Goal: Transaction & Acquisition: Purchase product/service

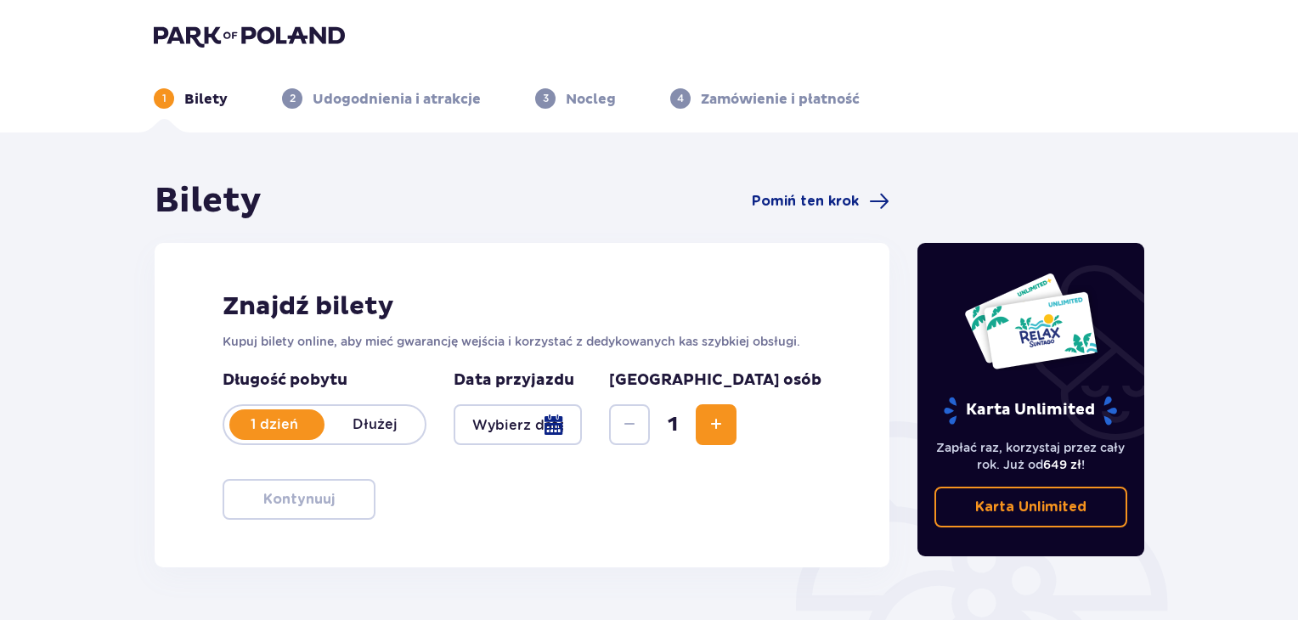
click at [582, 429] on div at bounding box center [518, 424] width 128 height 41
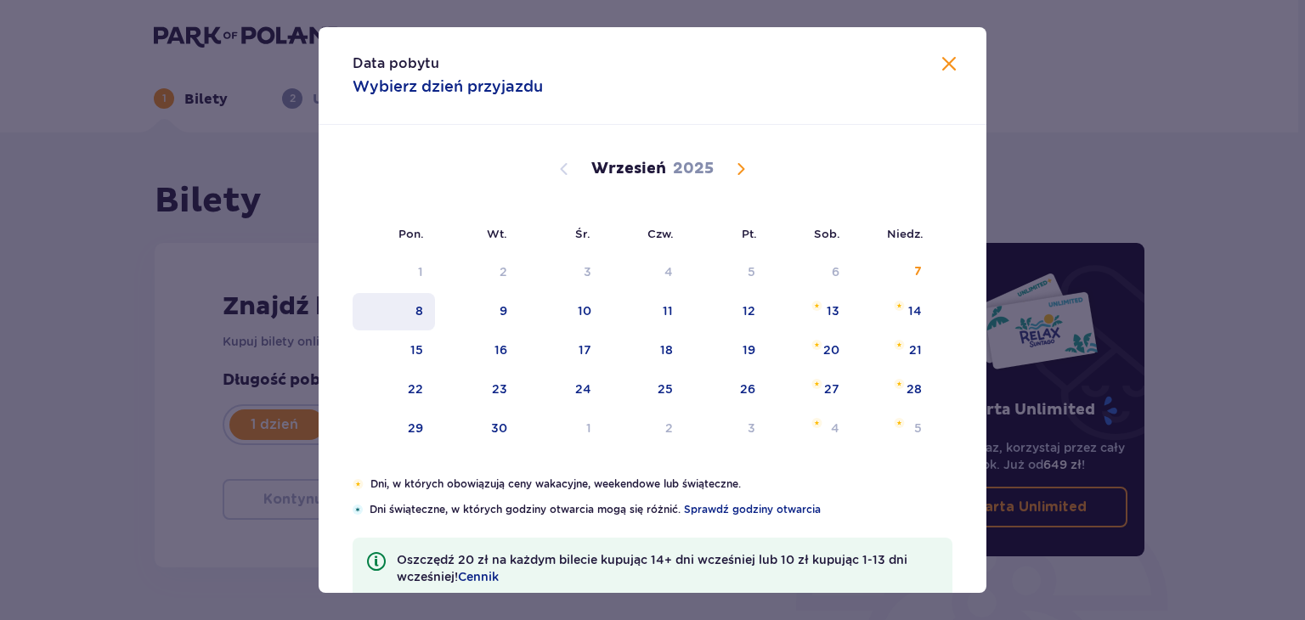
click at [415, 312] on div "8" at bounding box center [419, 310] width 8 height 17
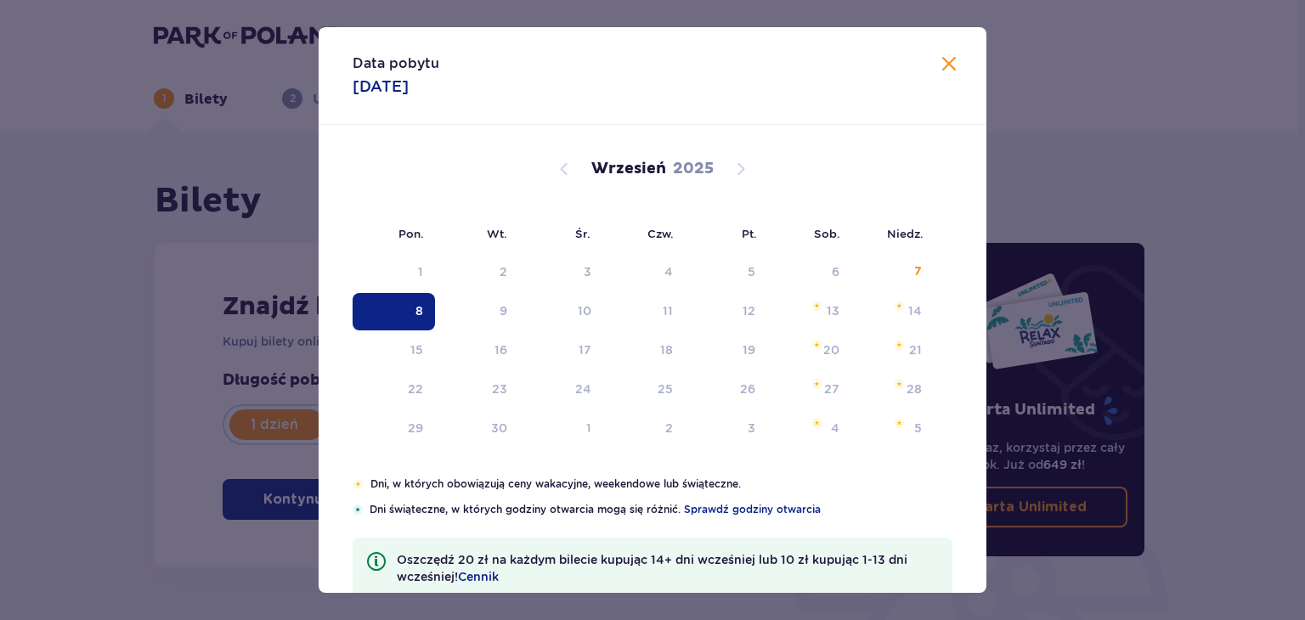
type input "08.09.25"
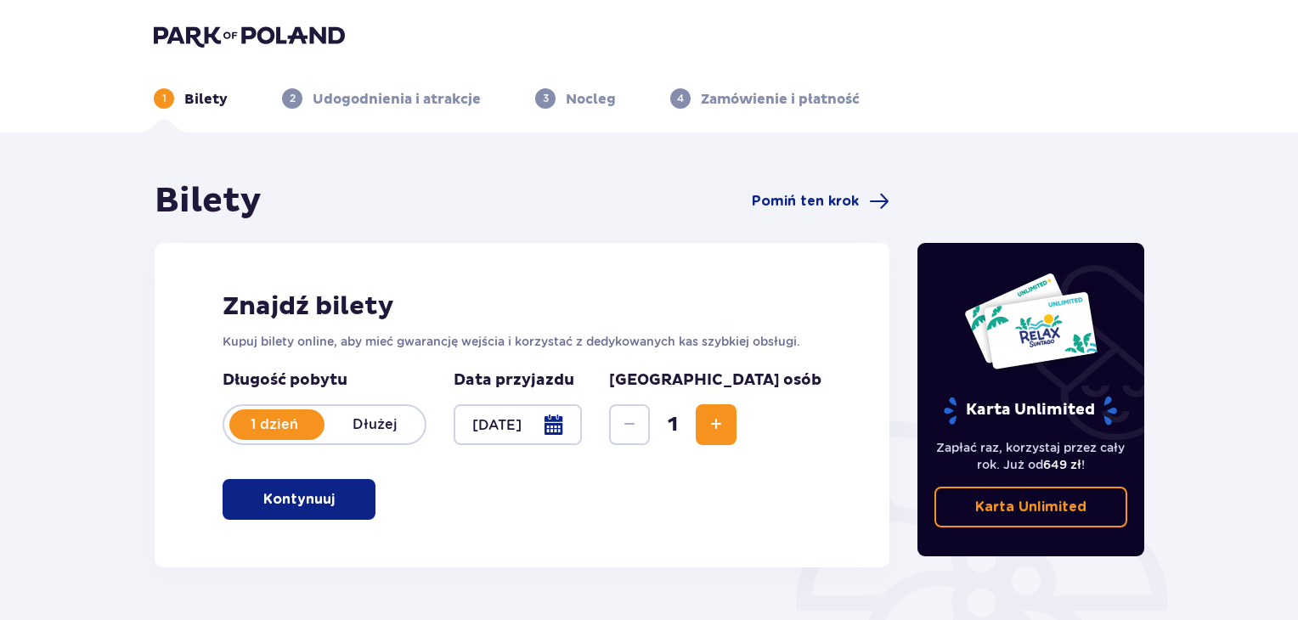
click at [726, 419] on span "Increase" at bounding box center [716, 425] width 20 height 20
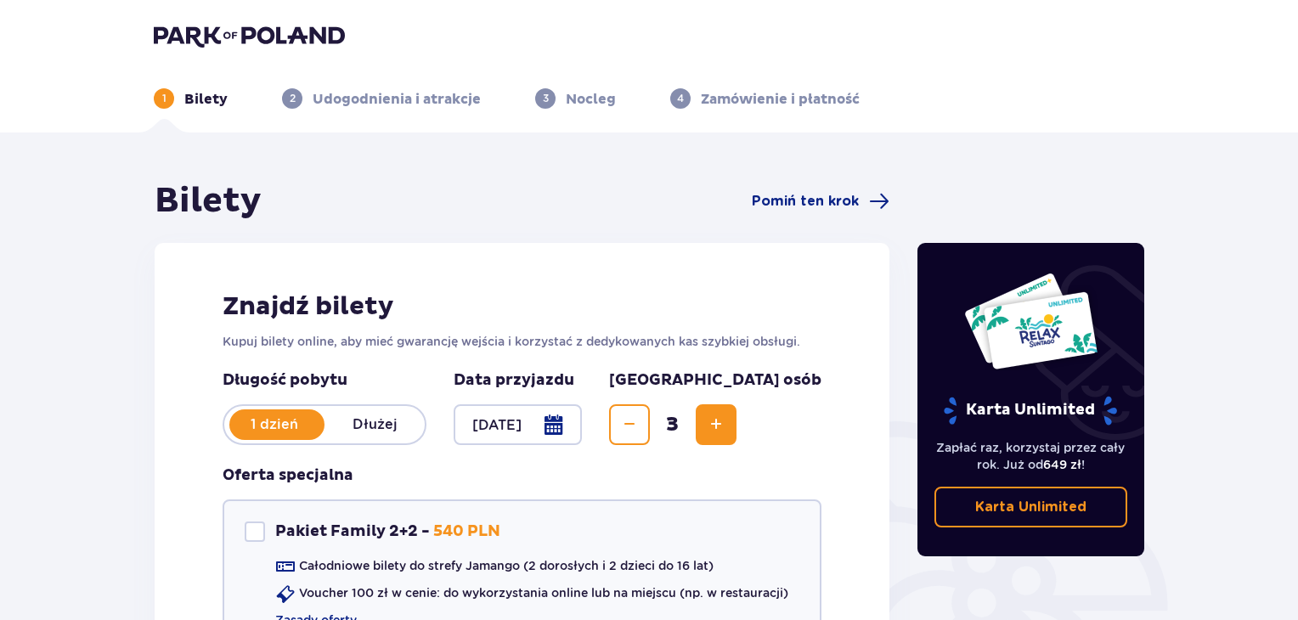
click at [726, 419] on span "Increase" at bounding box center [716, 425] width 20 height 20
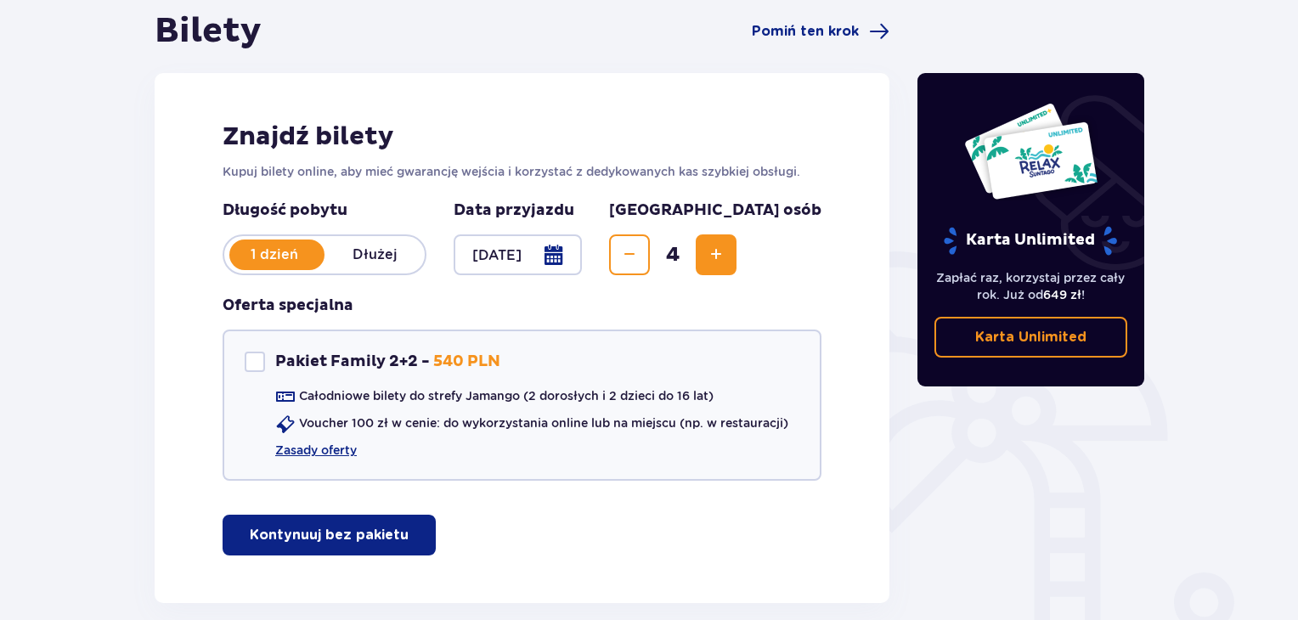
scroll to position [255, 0]
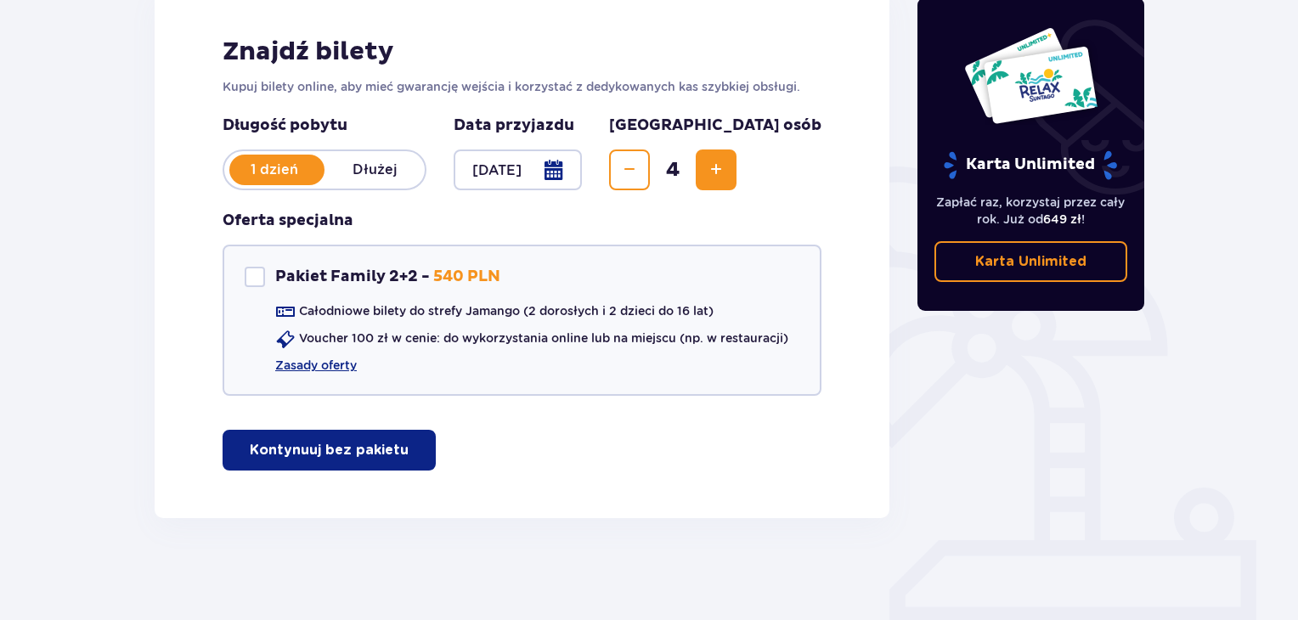
click at [360, 456] on p "Kontynuuj bez pakietu" at bounding box center [329, 450] width 159 height 19
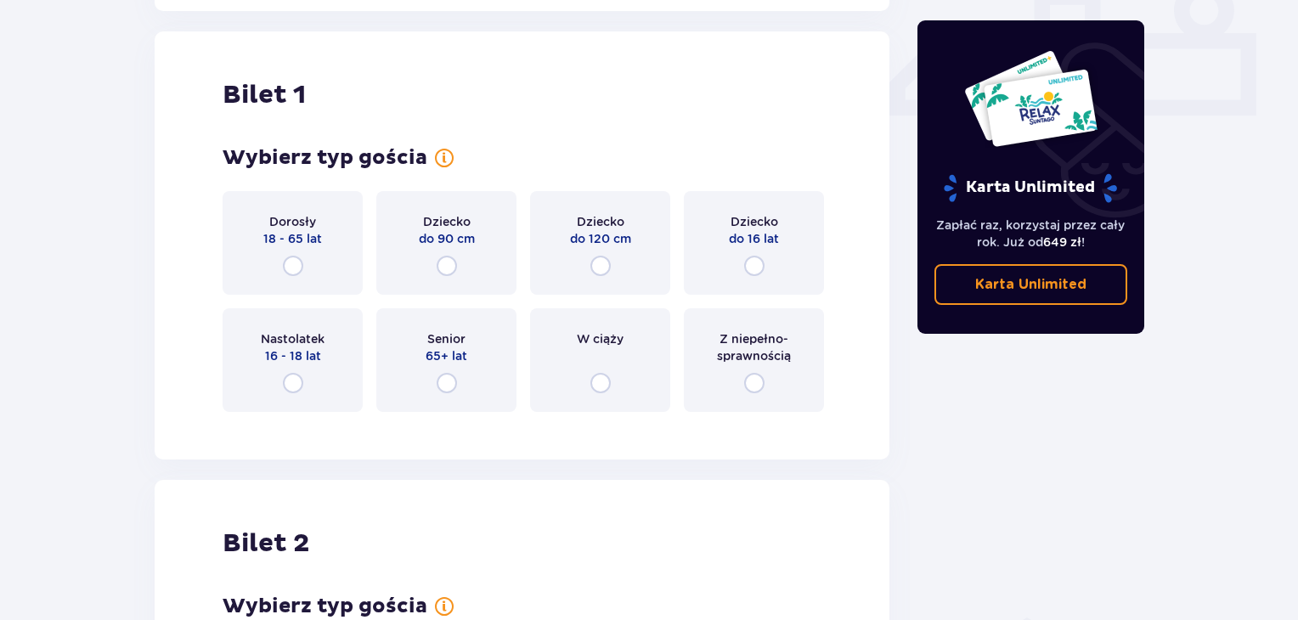
scroll to position [772, 0]
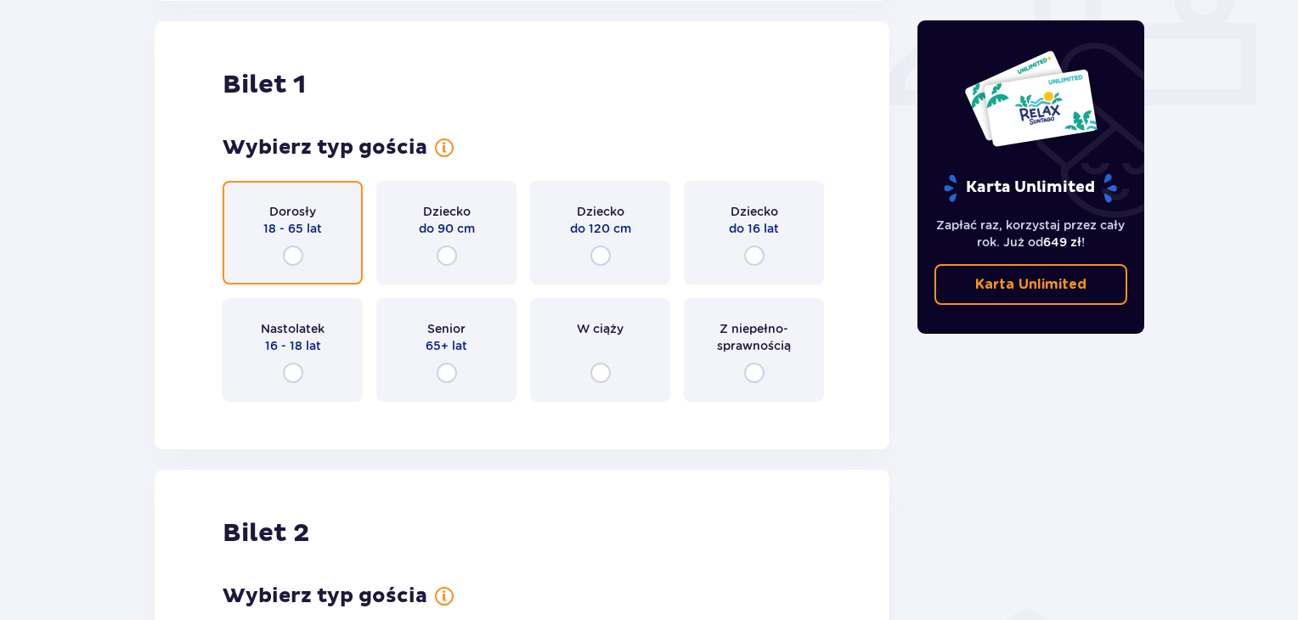
click at [296, 247] on input "radio" at bounding box center [293, 256] width 20 height 20
radio input "true"
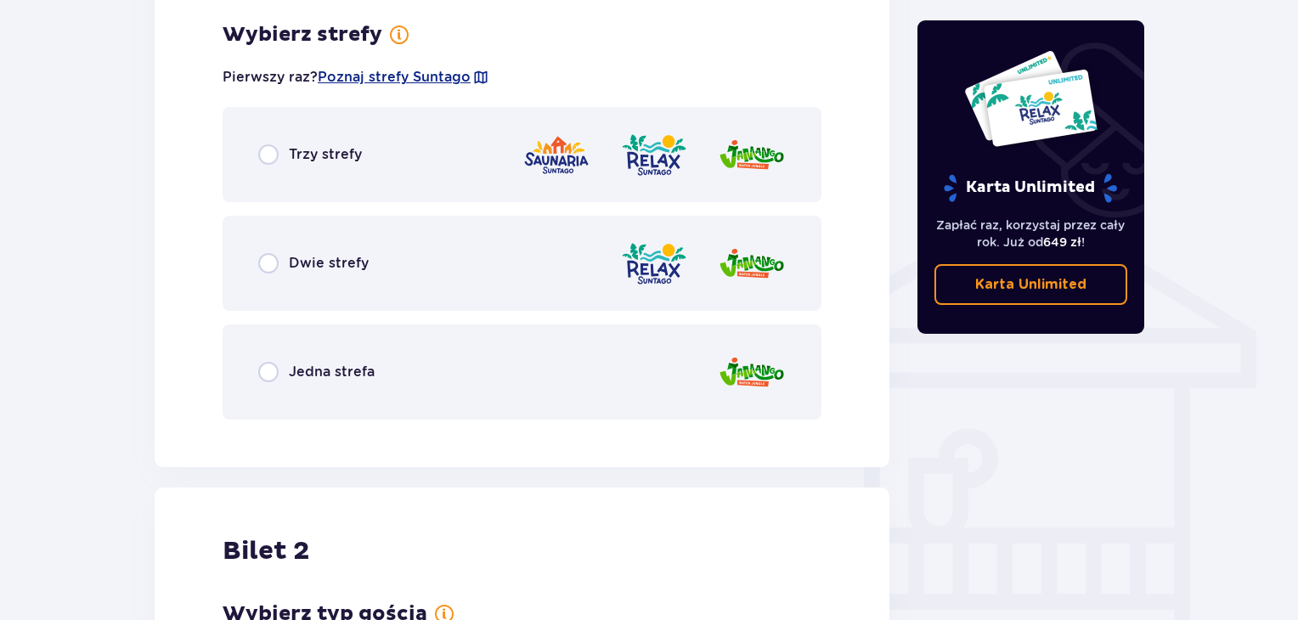
scroll to position [1187, 0]
click at [279, 368] on div "Jedna strefa" at bounding box center [316, 371] width 116 height 20
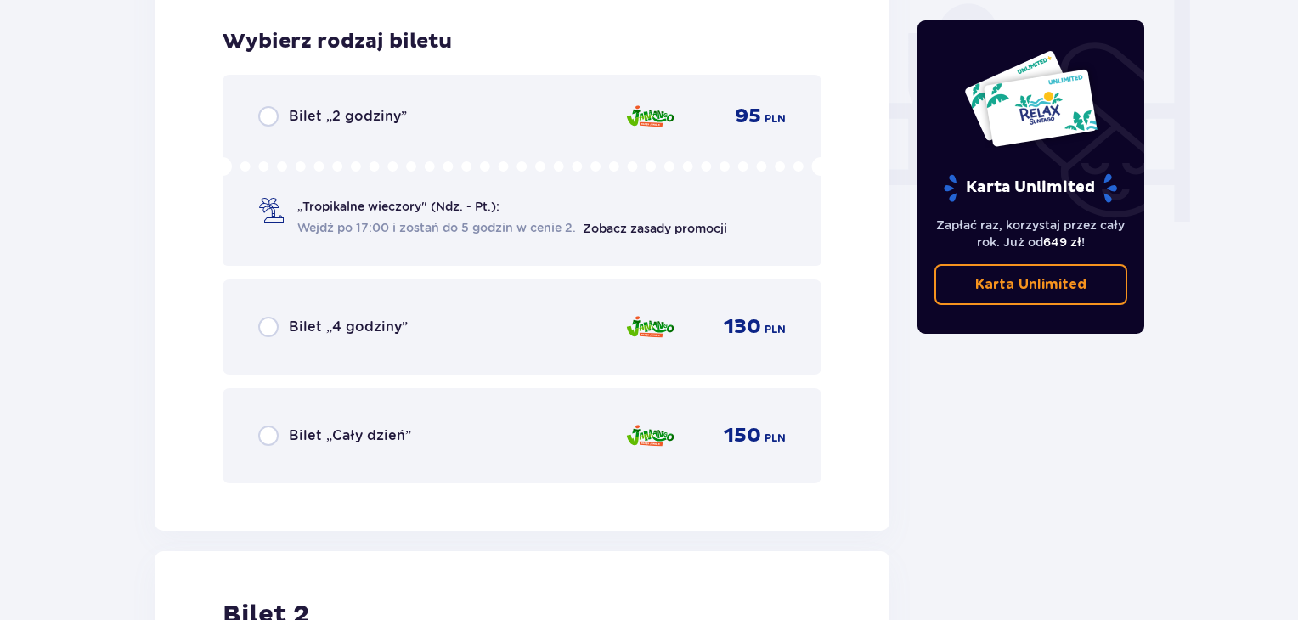
scroll to position [1619, 0]
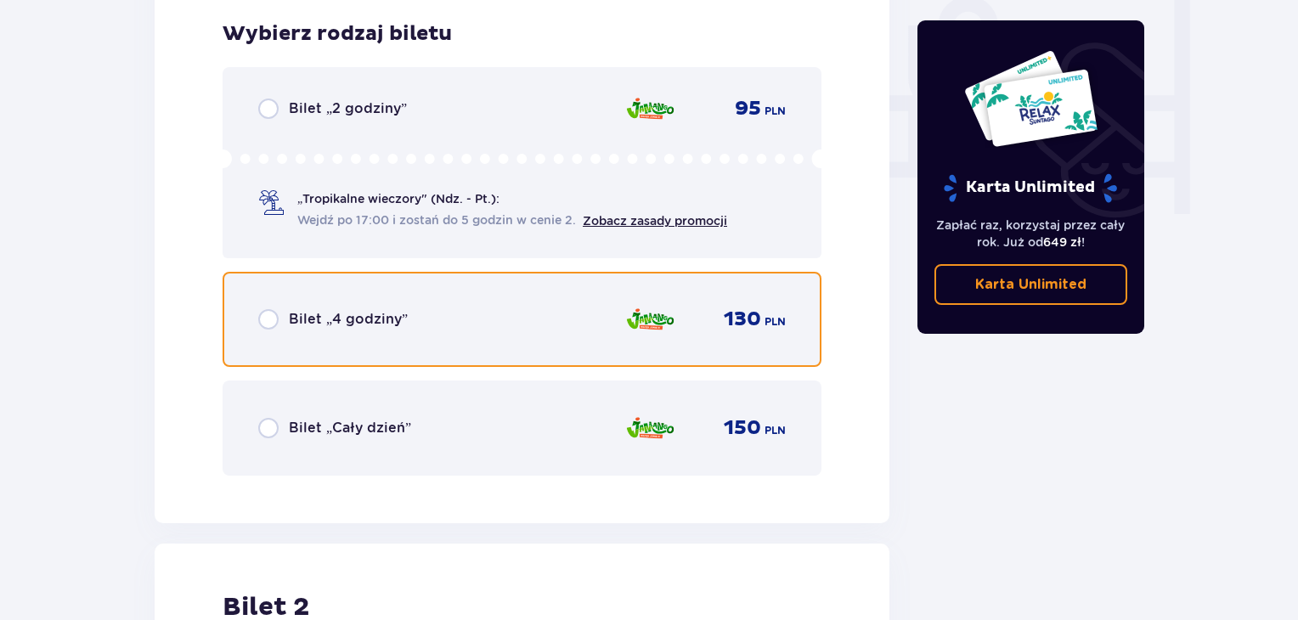
click at [270, 322] on input "radio" at bounding box center [268, 319] width 20 height 20
radio input "true"
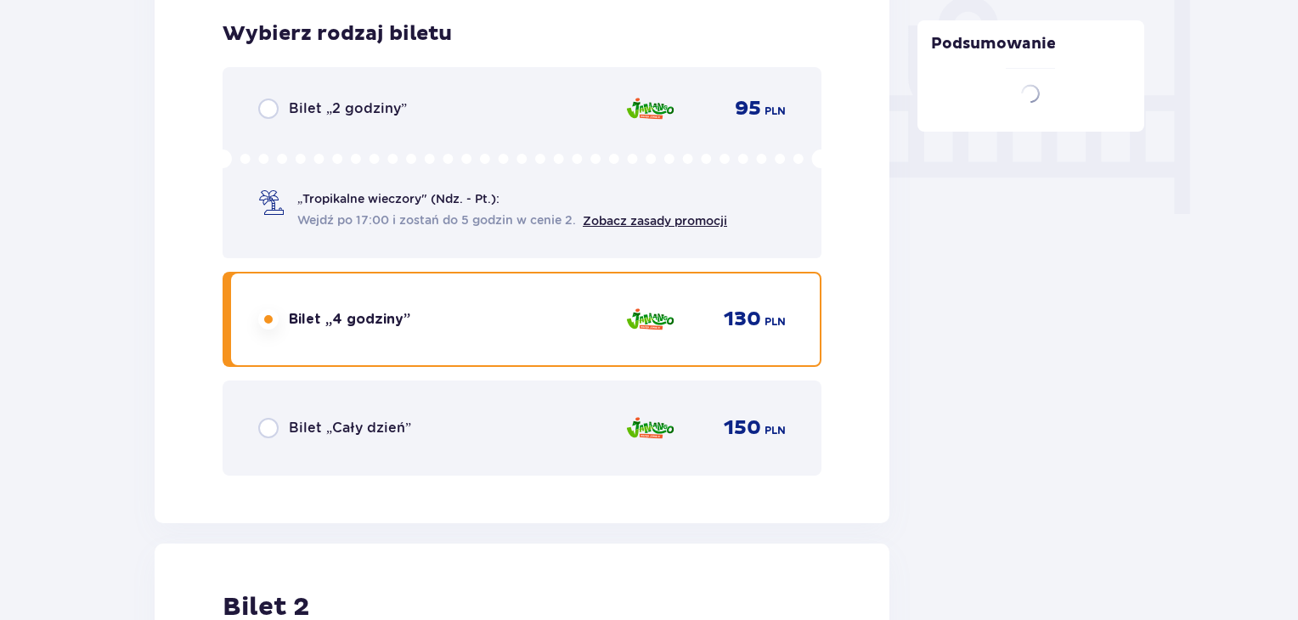
scroll to position [2140, 0]
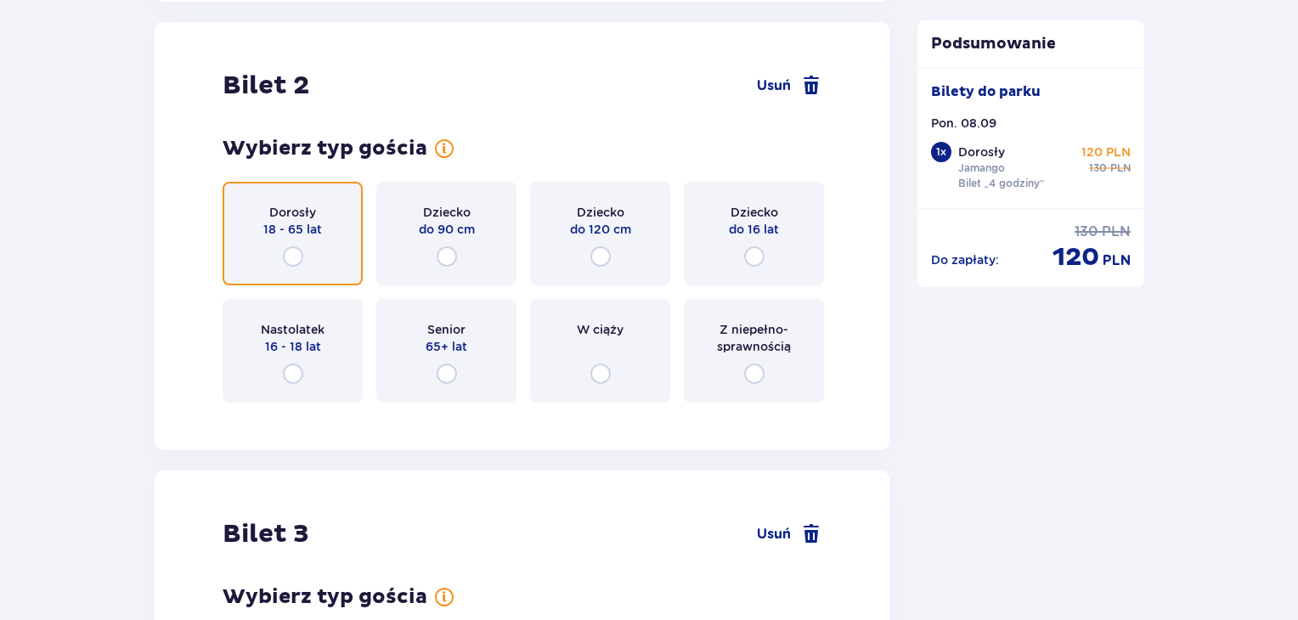
click at [297, 256] on input "radio" at bounding box center [293, 256] width 20 height 20
radio input "true"
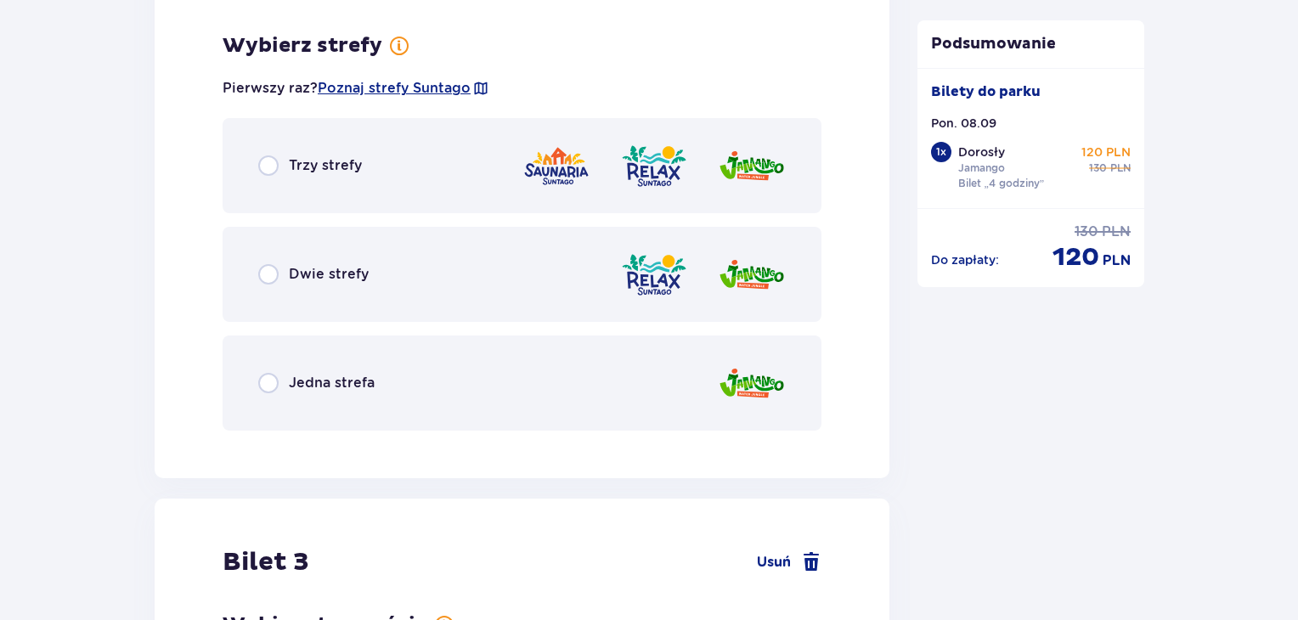
scroll to position [2555, 0]
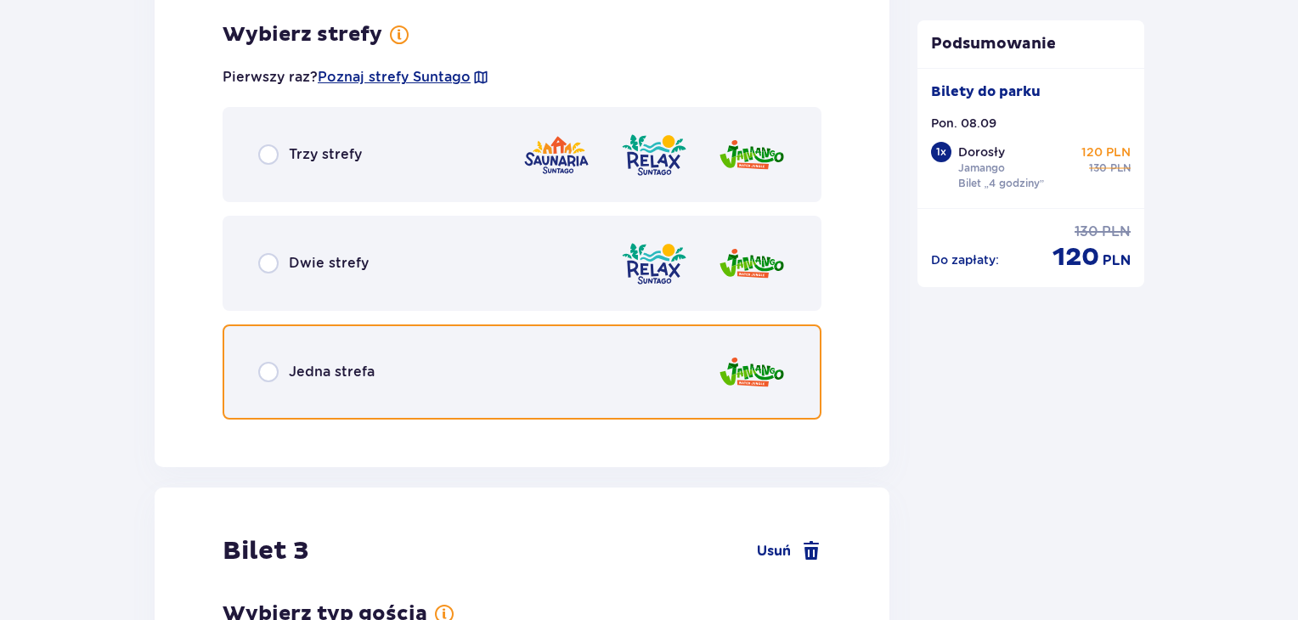
click at [274, 366] on input "radio" at bounding box center [268, 372] width 20 height 20
radio input "true"
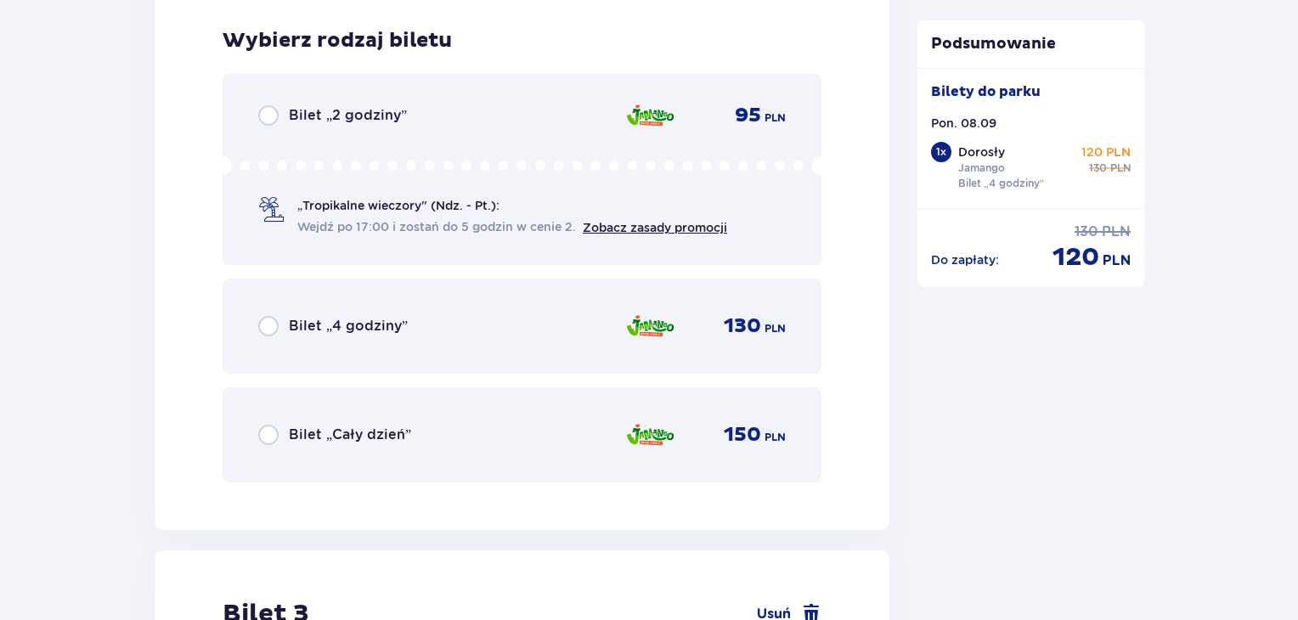
scroll to position [2986, 0]
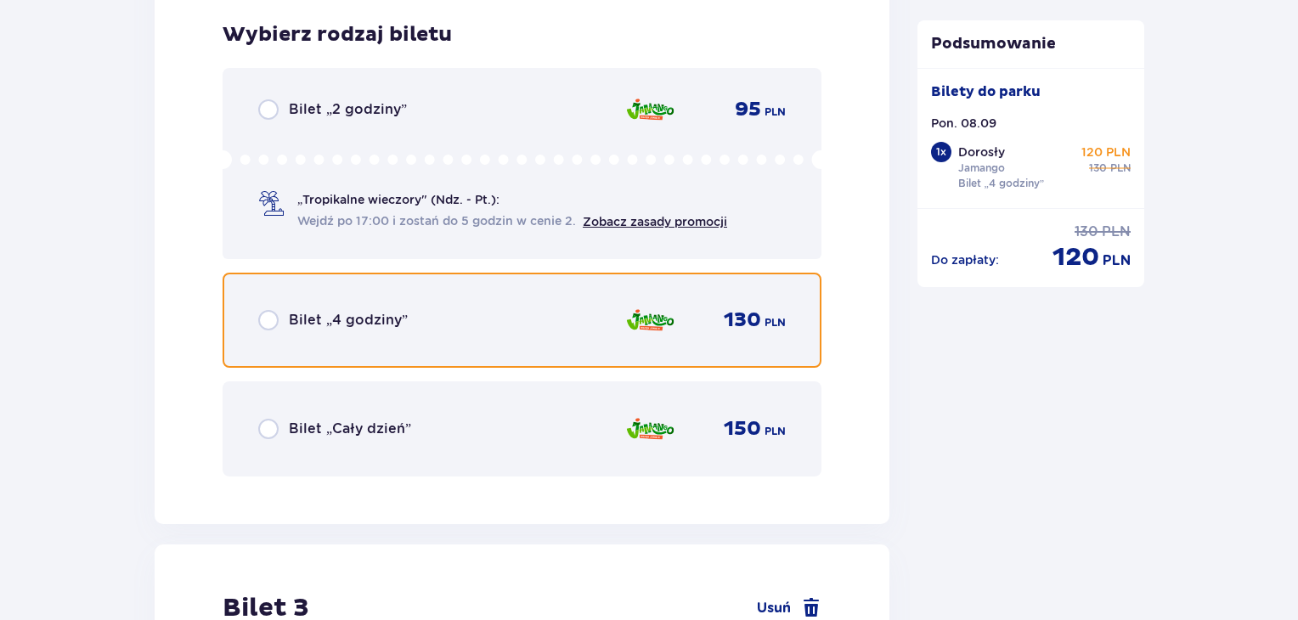
click at [267, 314] on input "radio" at bounding box center [268, 320] width 20 height 20
radio input "true"
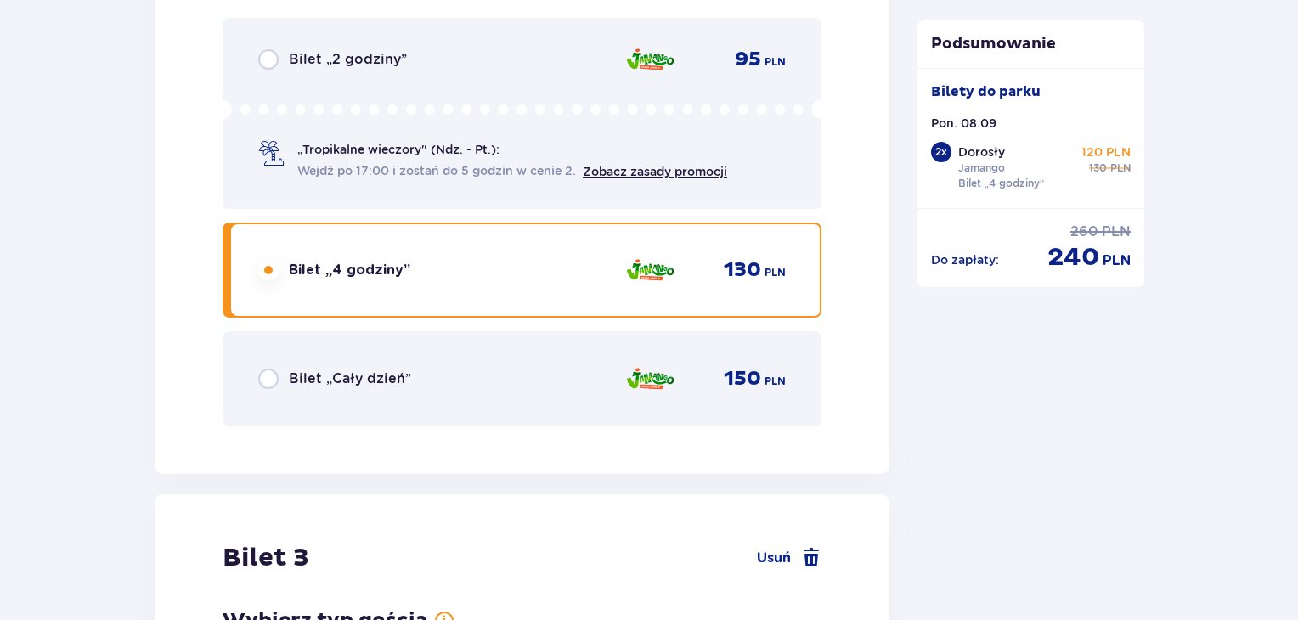
scroll to position [3508, 0]
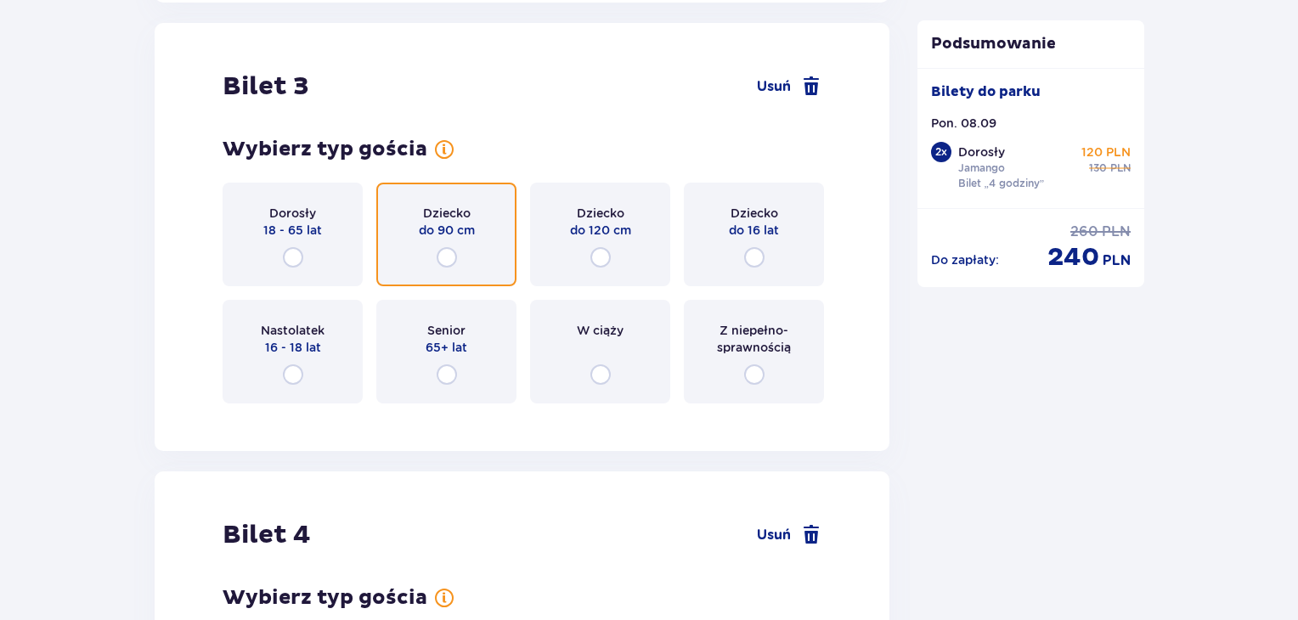
click at [445, 252] on input "radio" at bounding box center [447, 257] width 20 height 20
radio input "true"
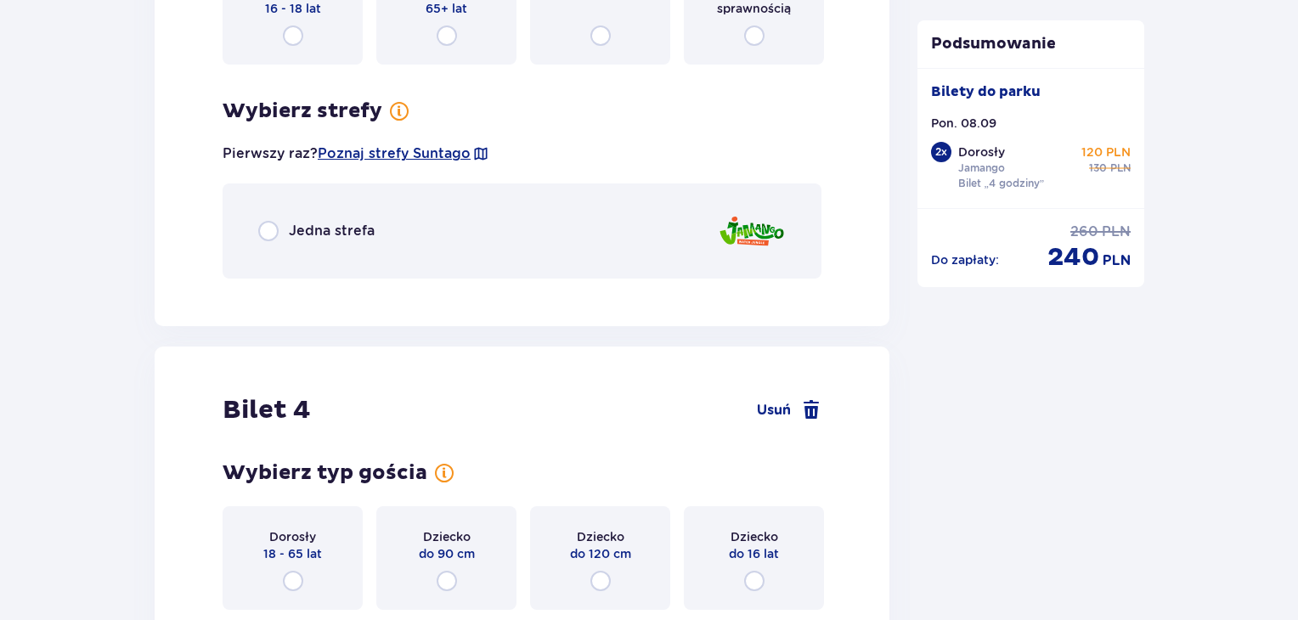
scroll to position [3923, 0]
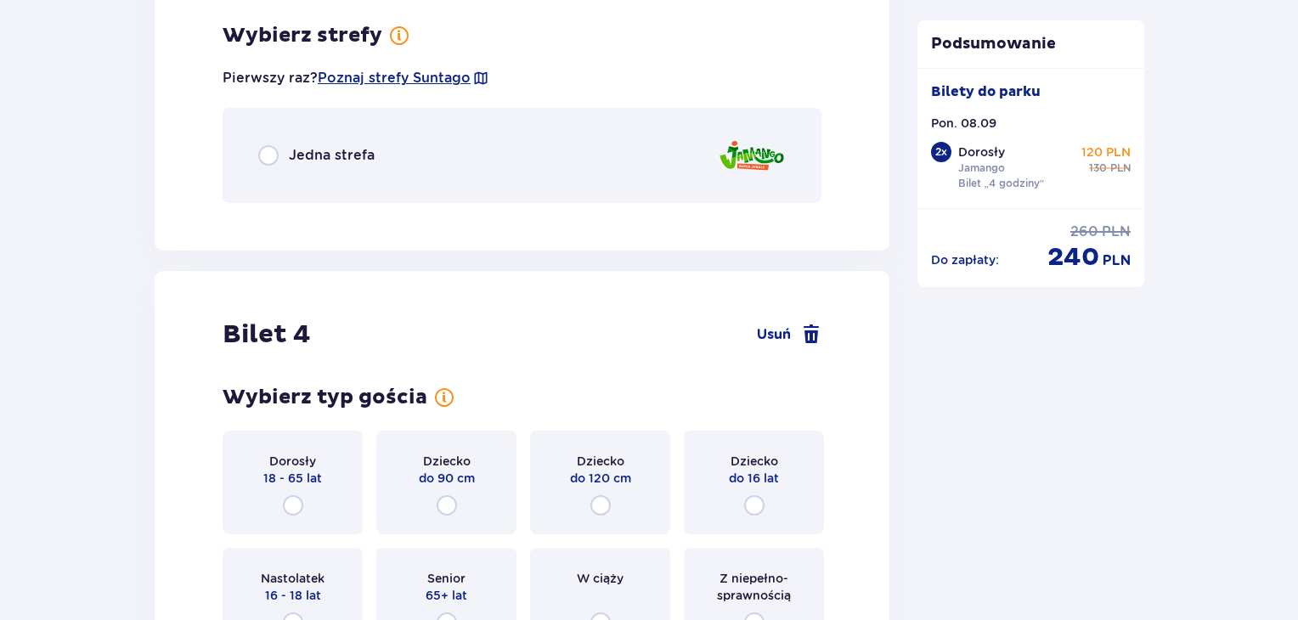
click at [359, 140] on div "Jedna strefa" at bounding box center [522, 155] width 599 height 95
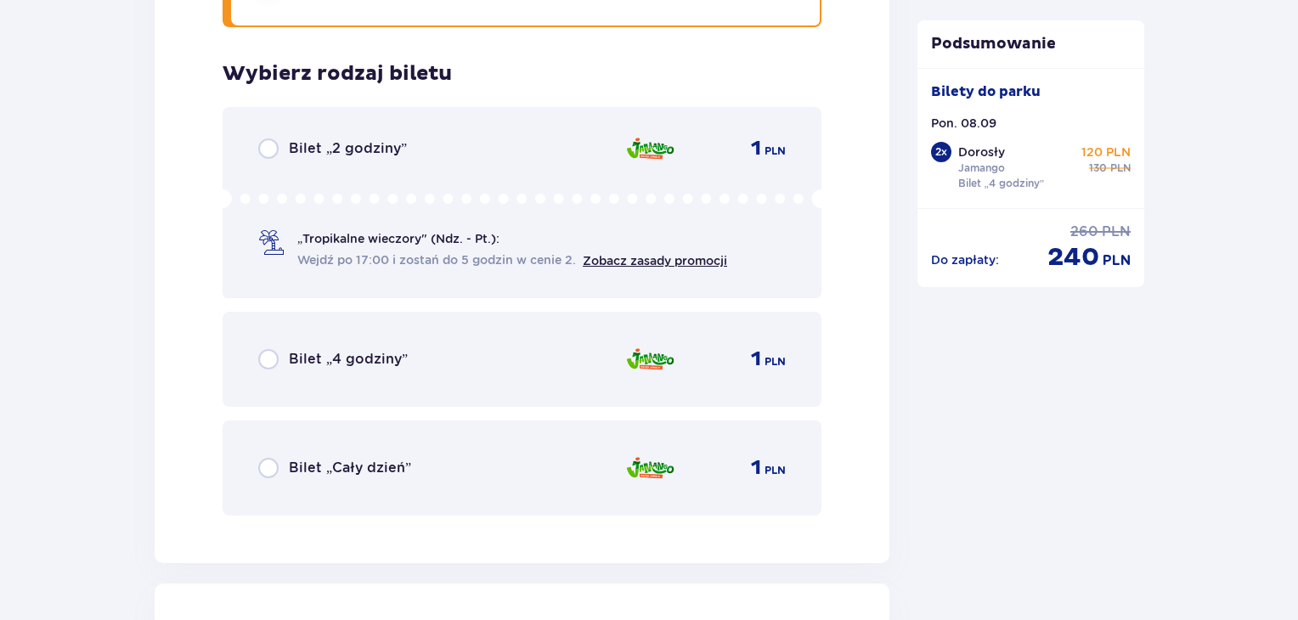
scroll to position [4137, 0]
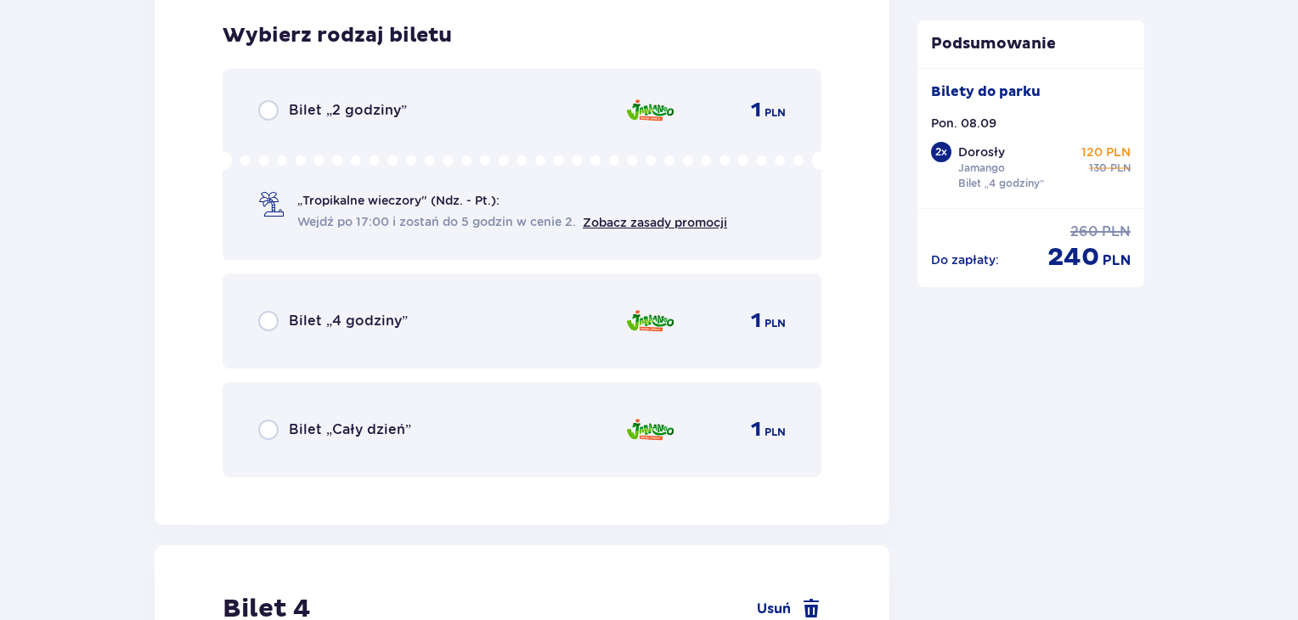
click at [345, 331] on div "Bilet „4 godziny” 1 PLN" at bounding box center [522, 321] width 528 height 36
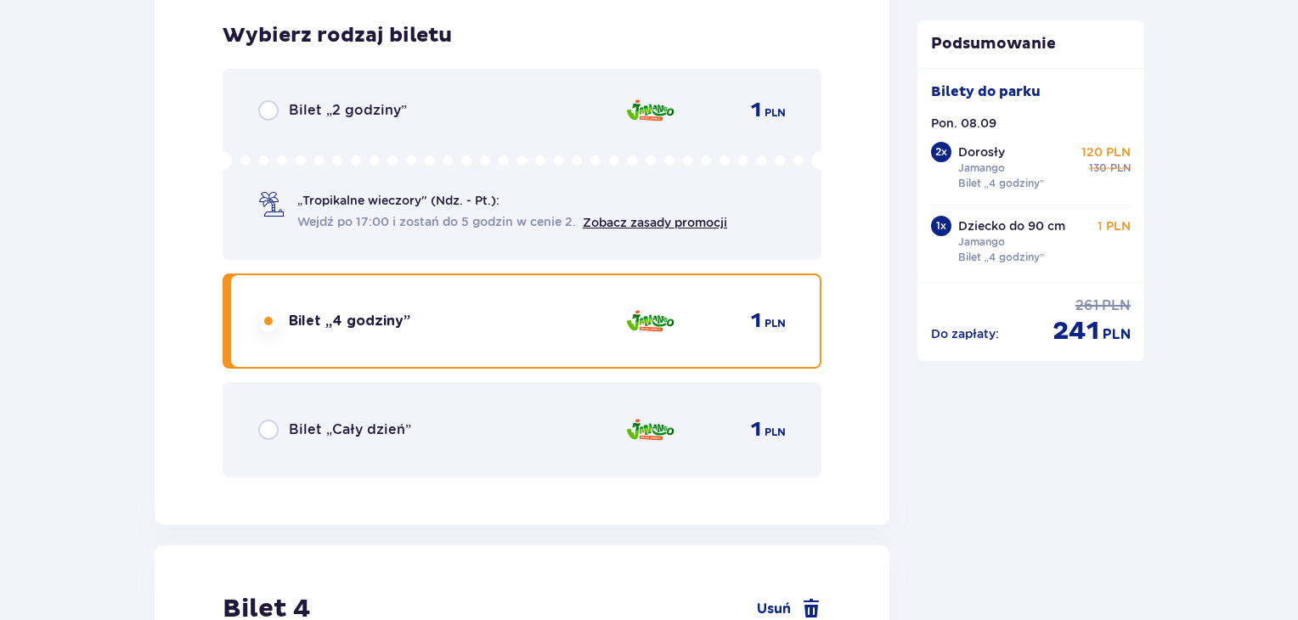
scroll to position [4659, 0]
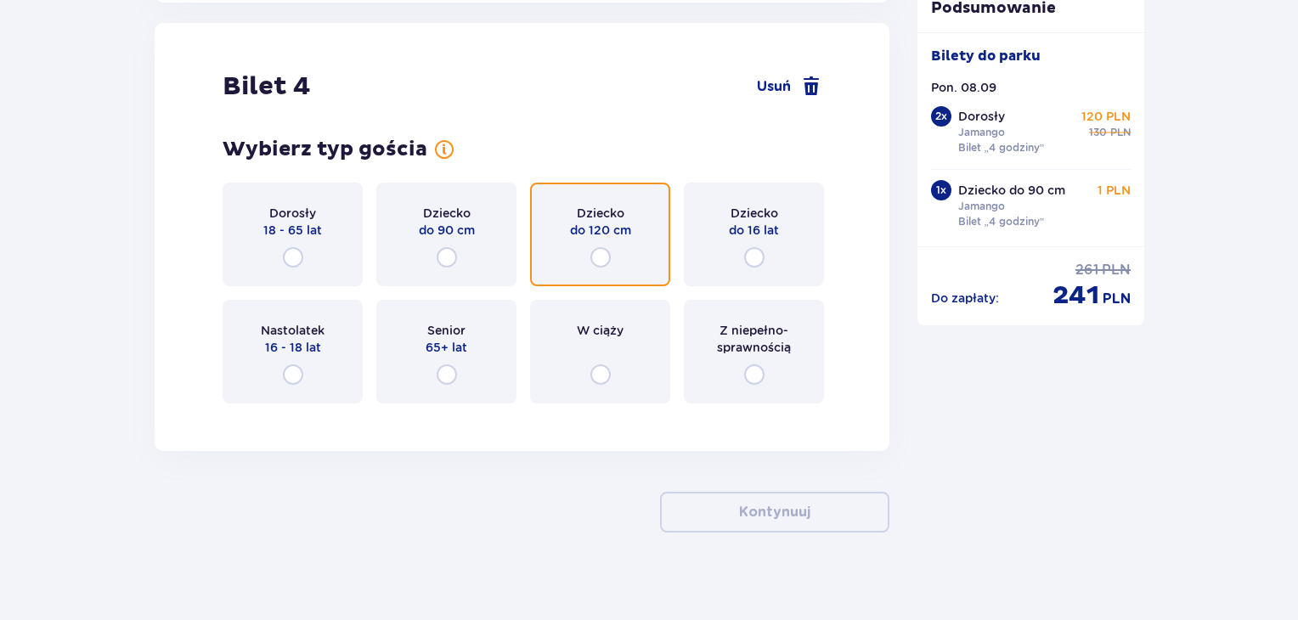
click at [602, 255] on input "radio" at bounding box center [600, 257] width 20 height 20
radio input "true"
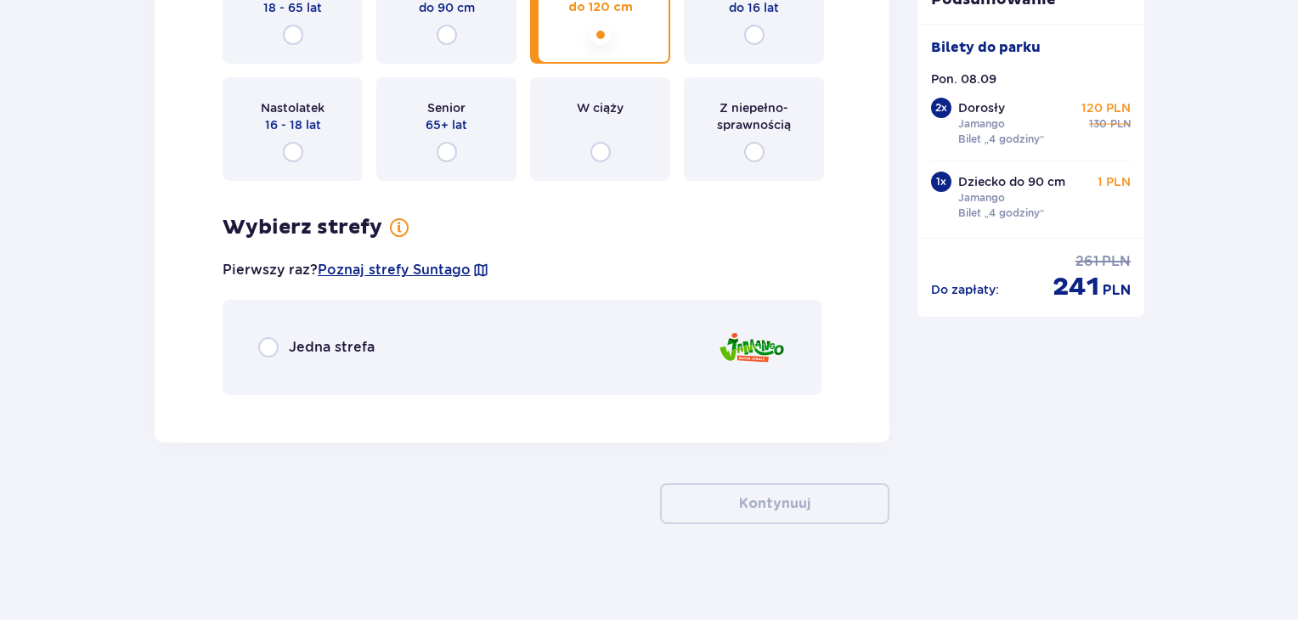
scroll to position [4885, 0]
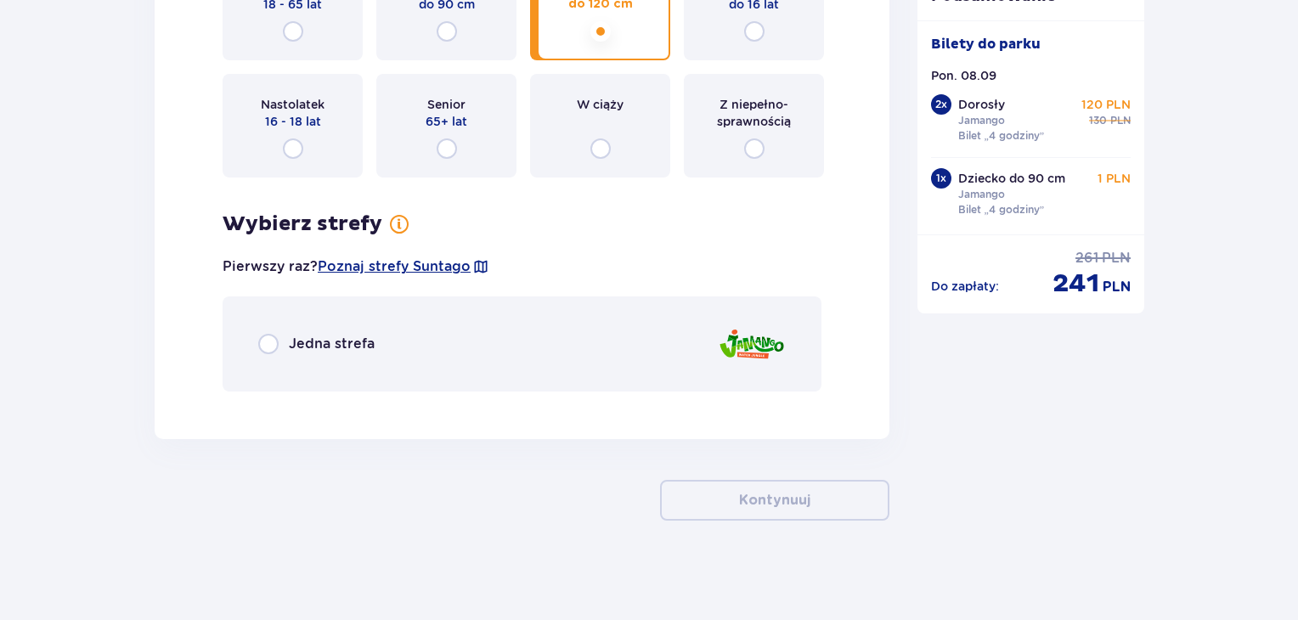
click at [326, 337] on p "Jedna strefa" at bounding box center [332, 344] width 86 height 19
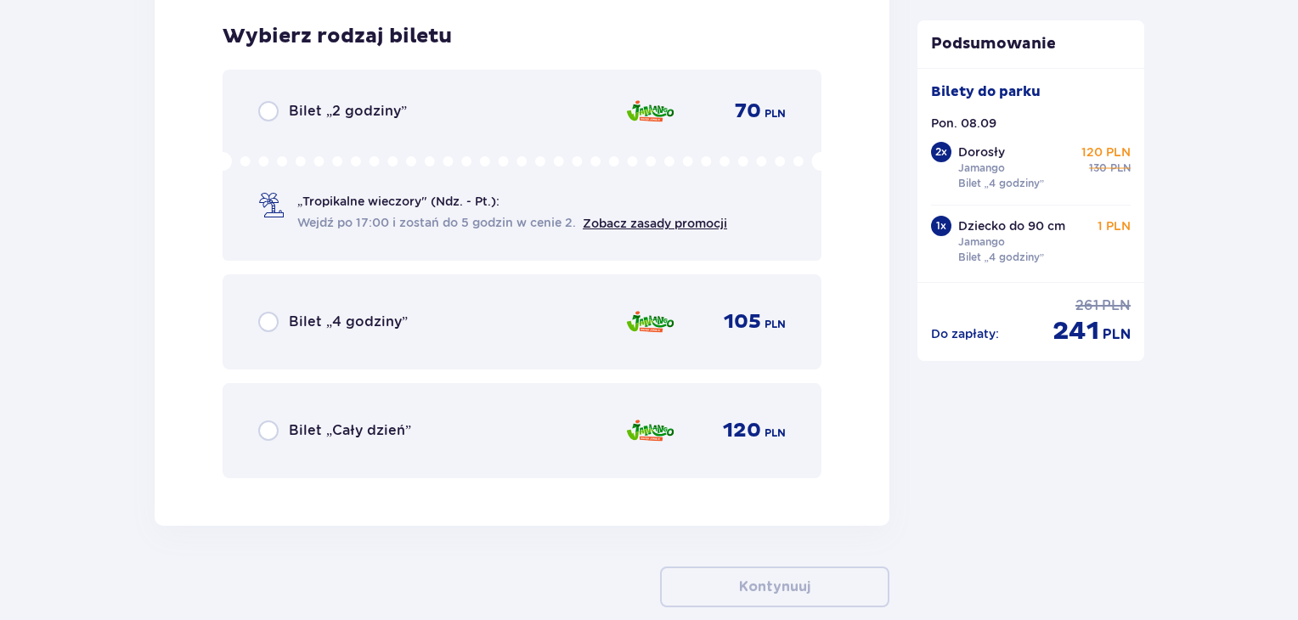
scroll to position [5288, 0]
click at [383, 319] on p "Bilet „4 godziny”" at bounding box center [348, 321] width 119 height 19
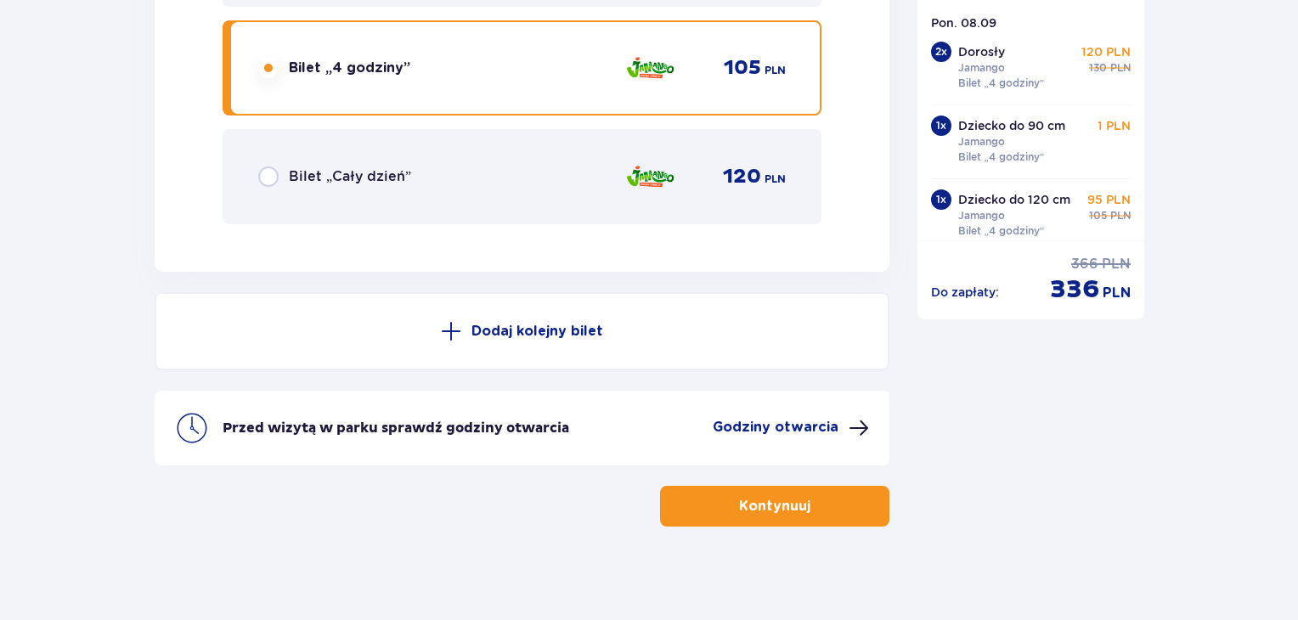
scroll to position [5546, 0]
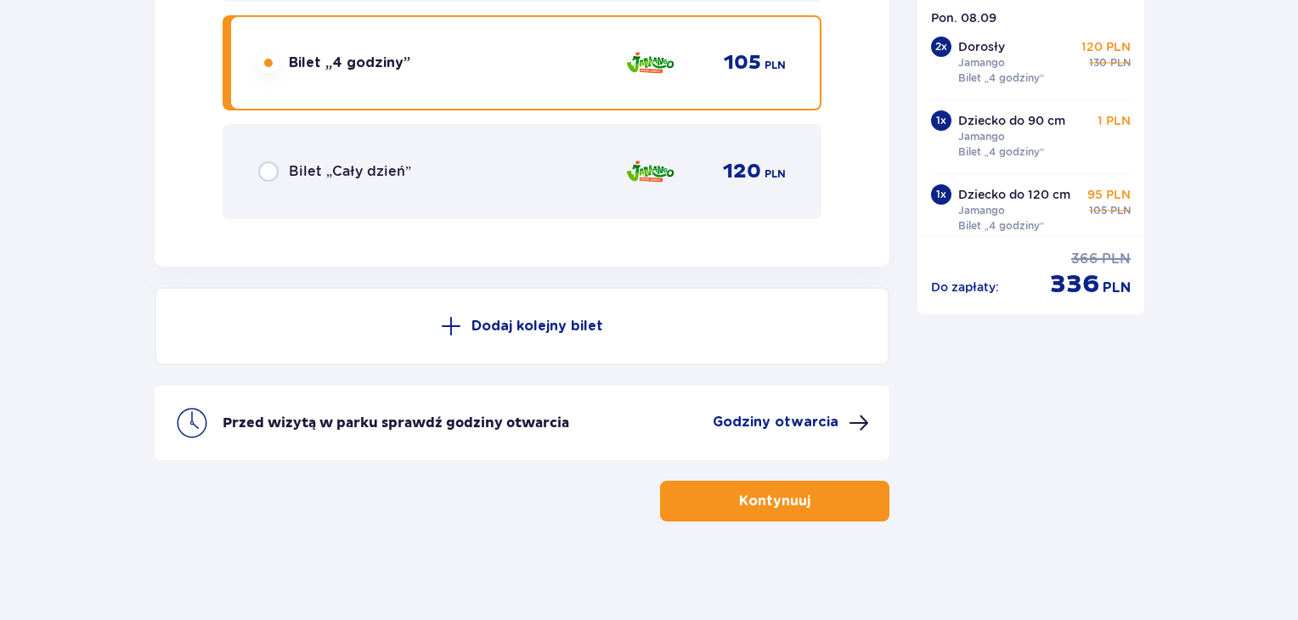
click at [773, 498] on p "Kontynuuj" at bounding box center [774, 501] width 71 height 19
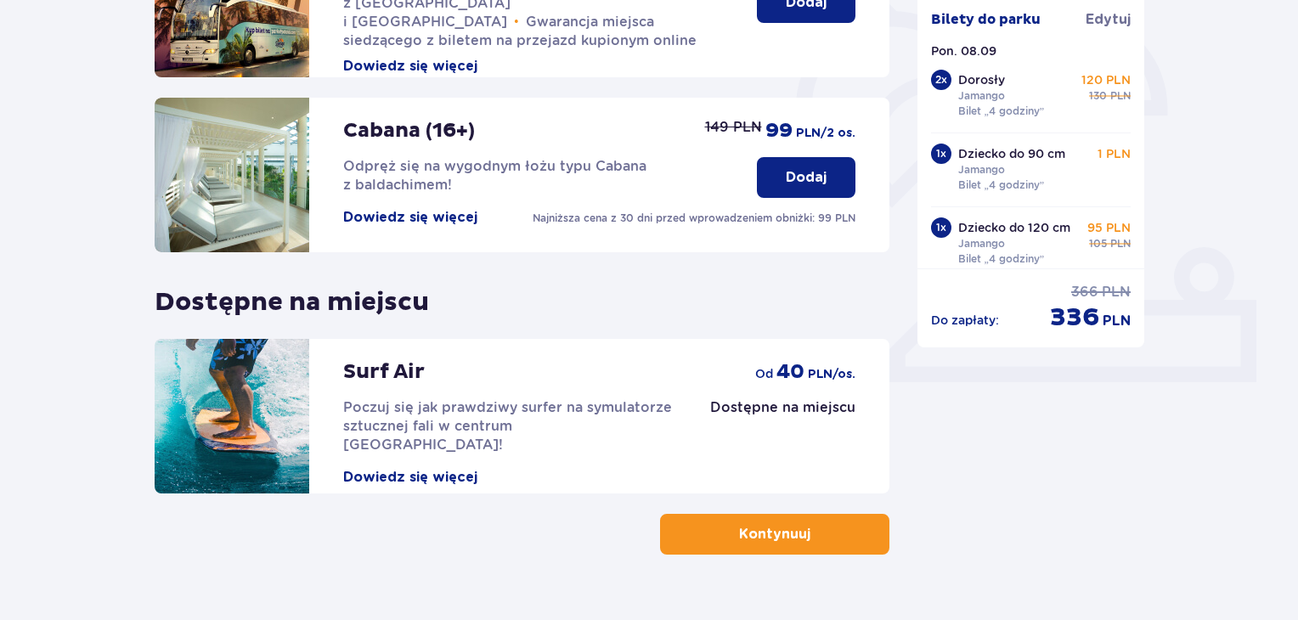
scroll to position [532, 0]
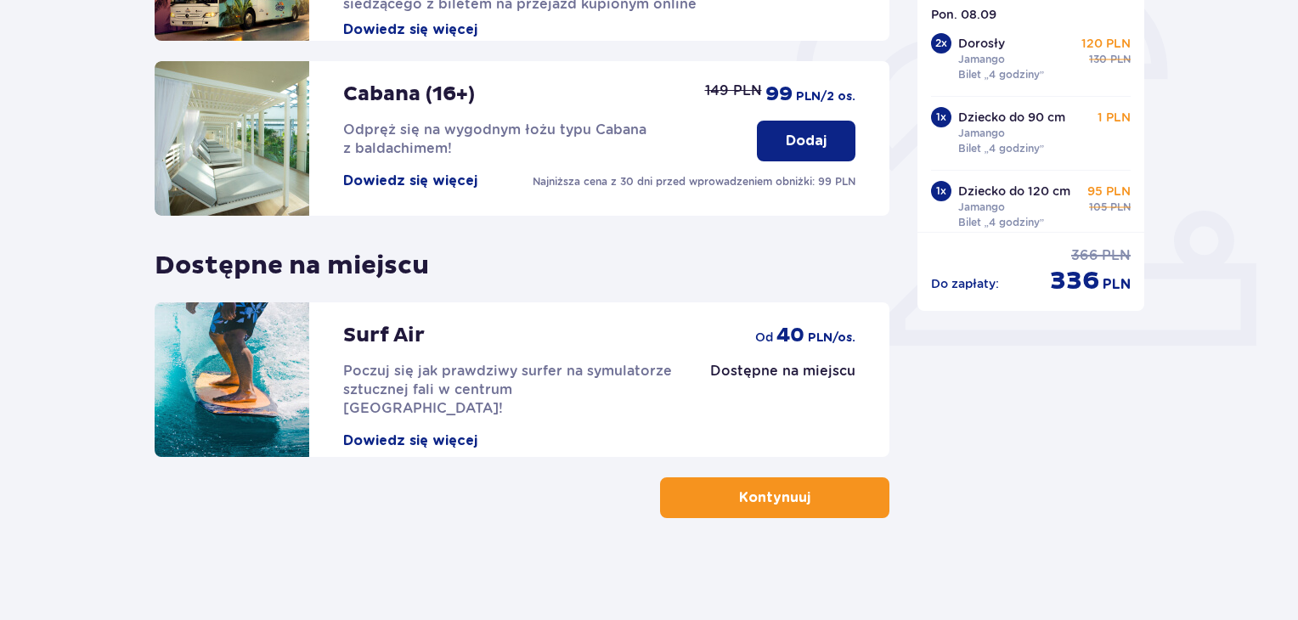
click at [835, 494] on button "Kontynuuj" at bounding box center [774, 497] width 229 height 41
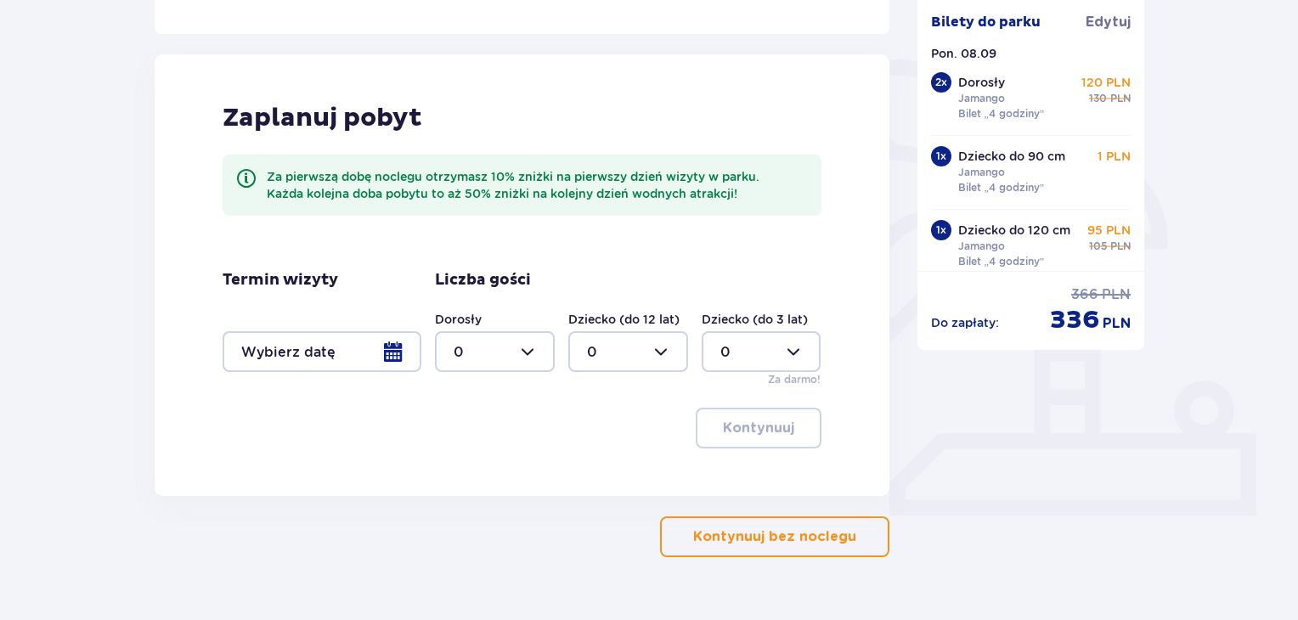
scroll to position [401, 0]
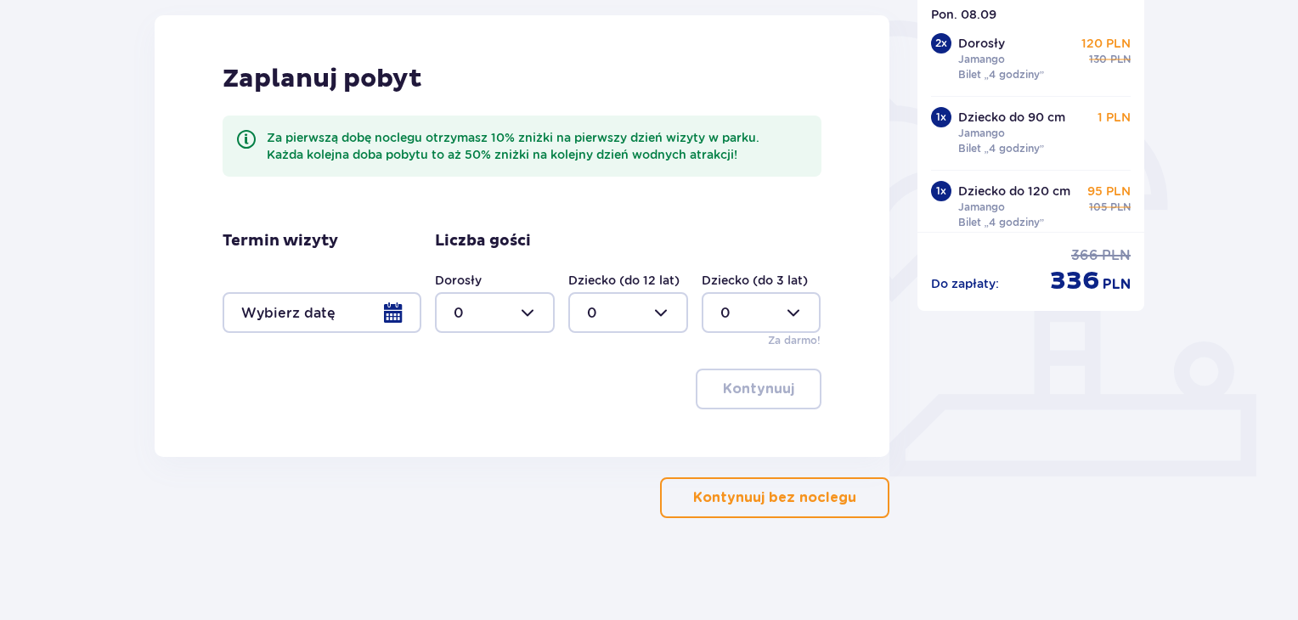
click at [861, 490] on span "button" at bounding box center [860, 498] width 20 height 20
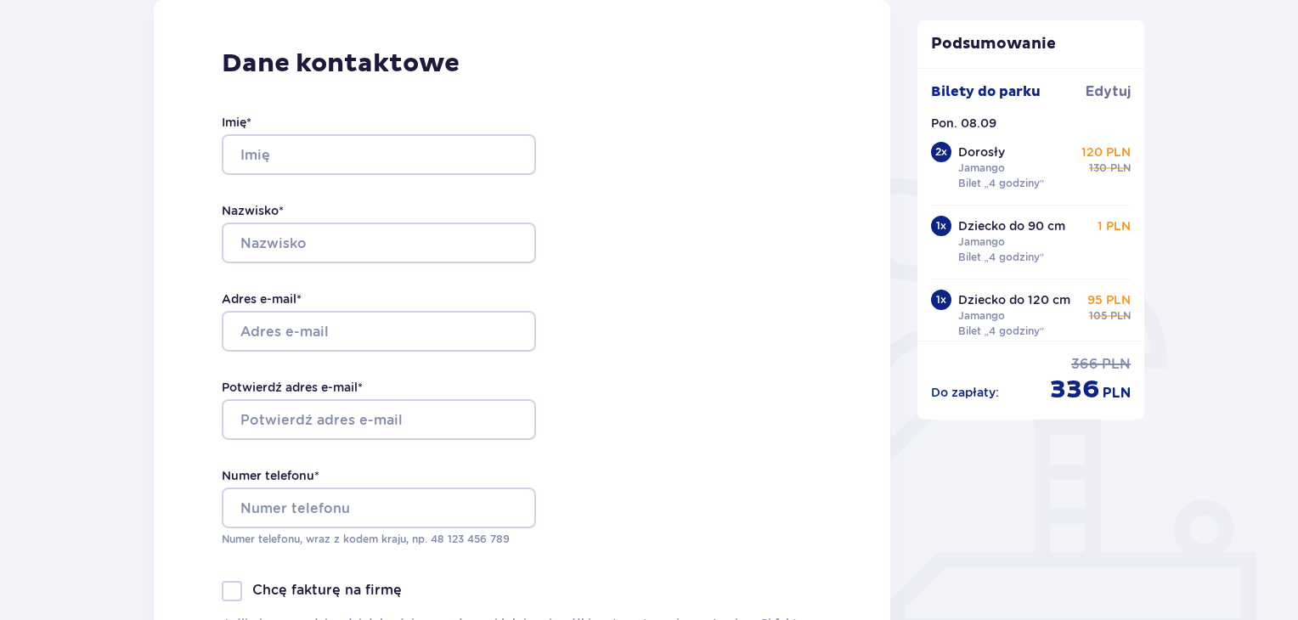
scroll to position [249, 0]
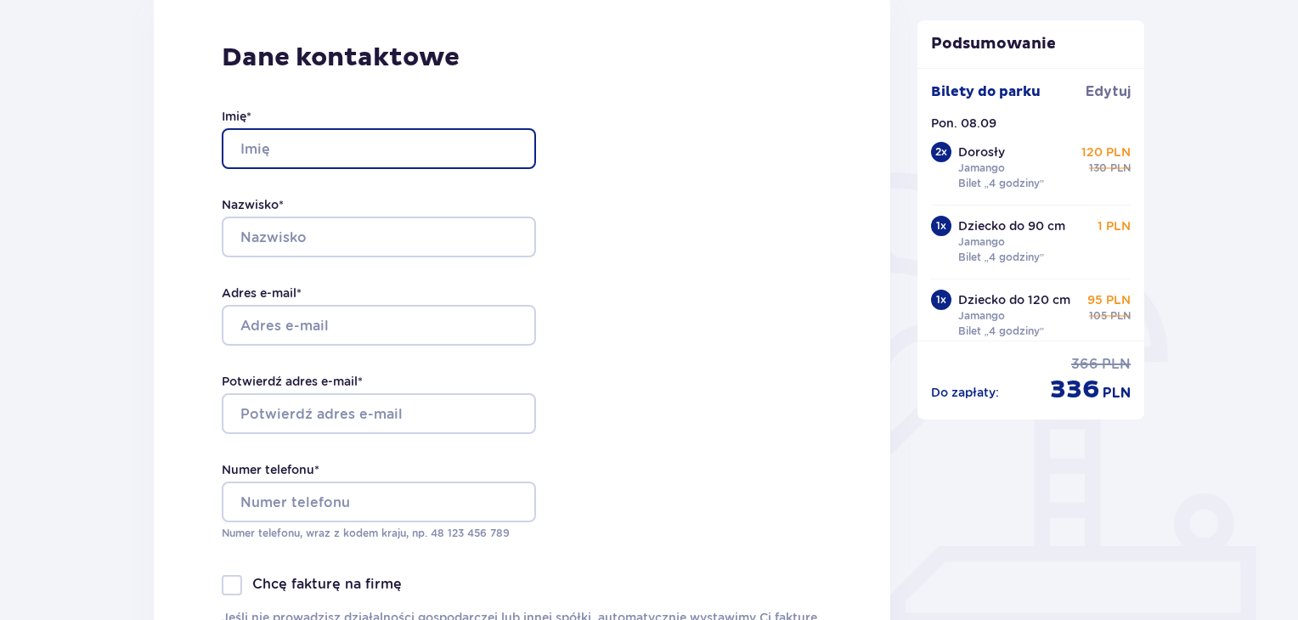
click at [433, 159] on input "Imię *" at bounding box center [379, 148] width 314 height 41
type input "Anna"
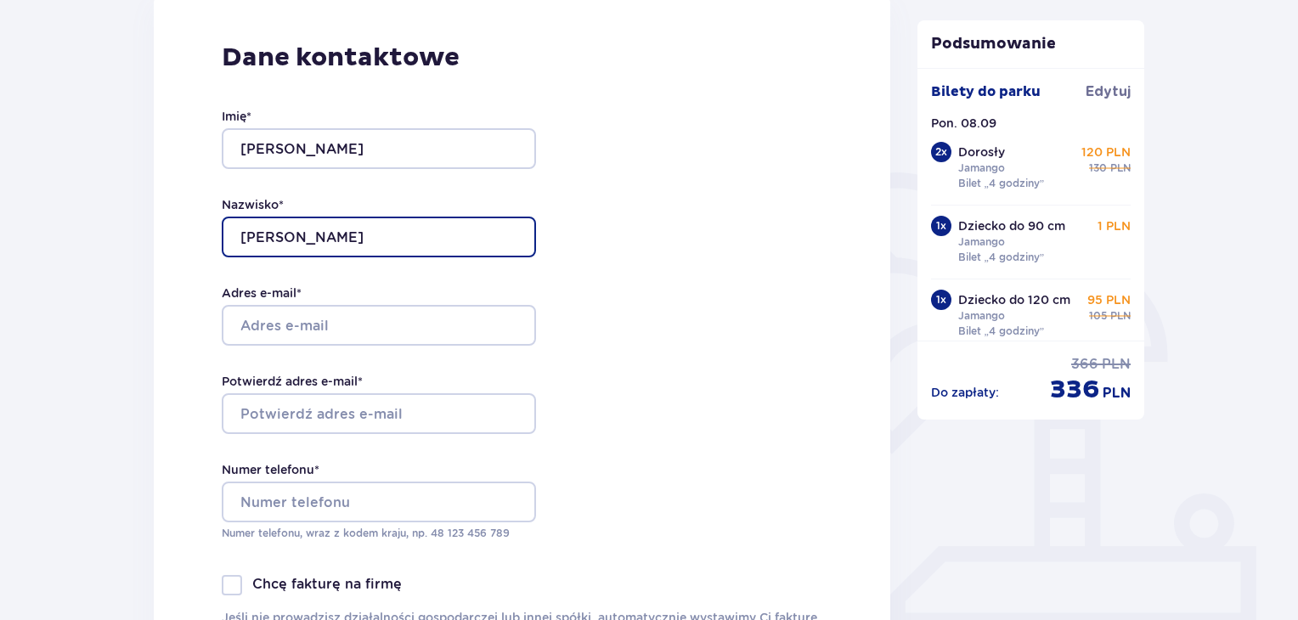
type input "Niedziałek"
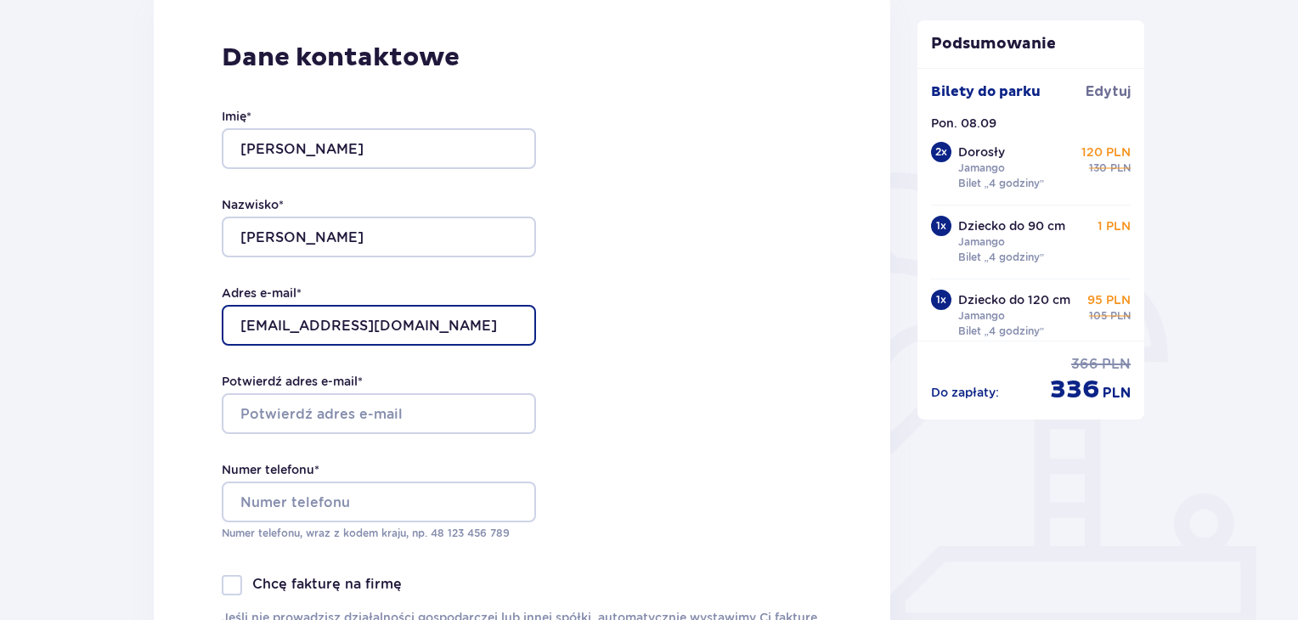
type input "[EMAIL_ADDRESS][DOMAIN_NAME]"
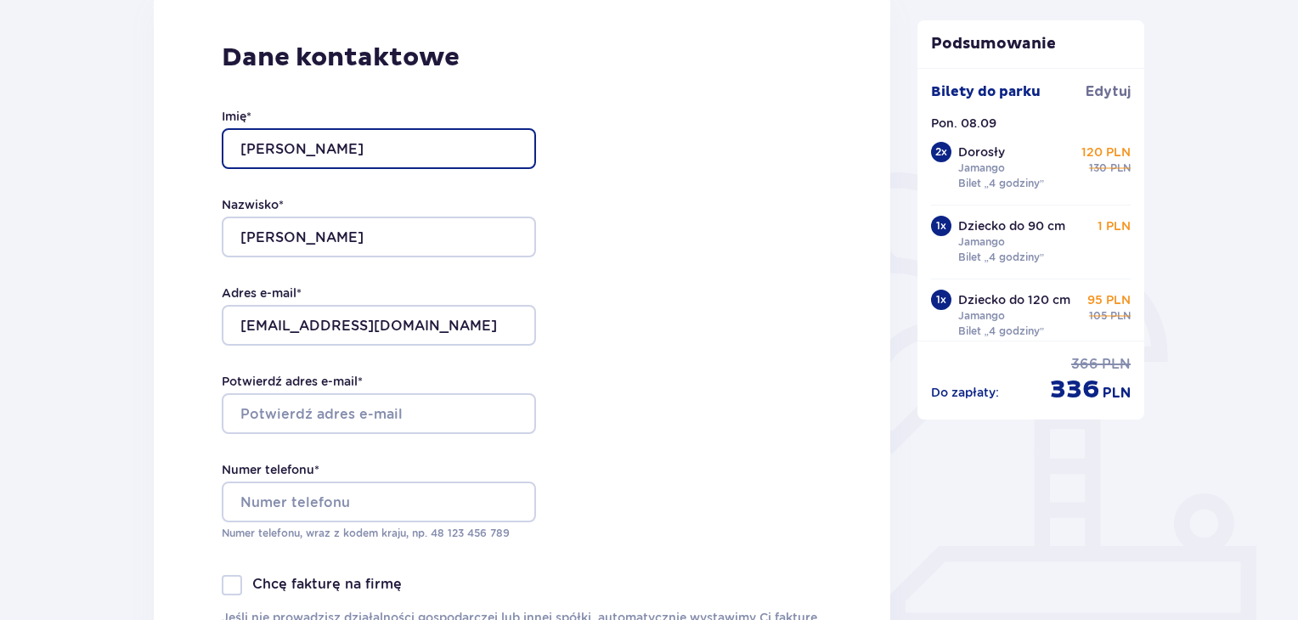
click at [434, 158] on input "Anna" at bounding box center [379, 148] width 314 height 41
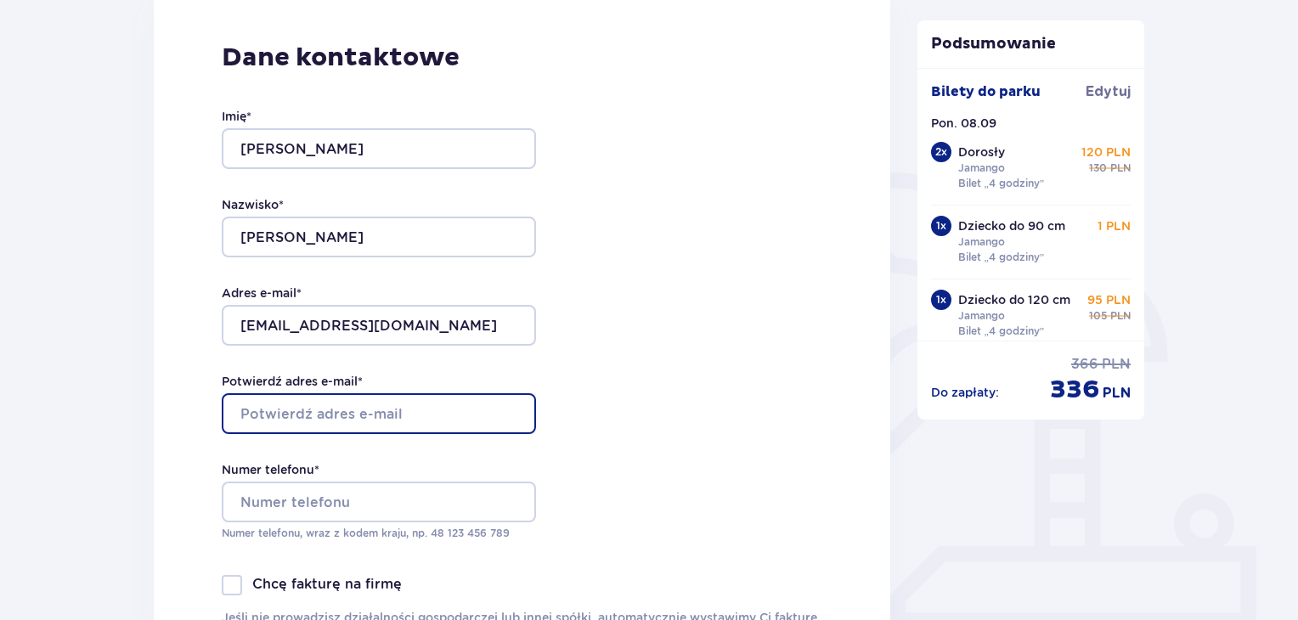
click at [342, 421] on input "Potwierdź adres e-mail *" at bounding box center [379, 413] width 314 height 41
type input "[EMAIL_ADDRESS][DOMAIN_NAME]"
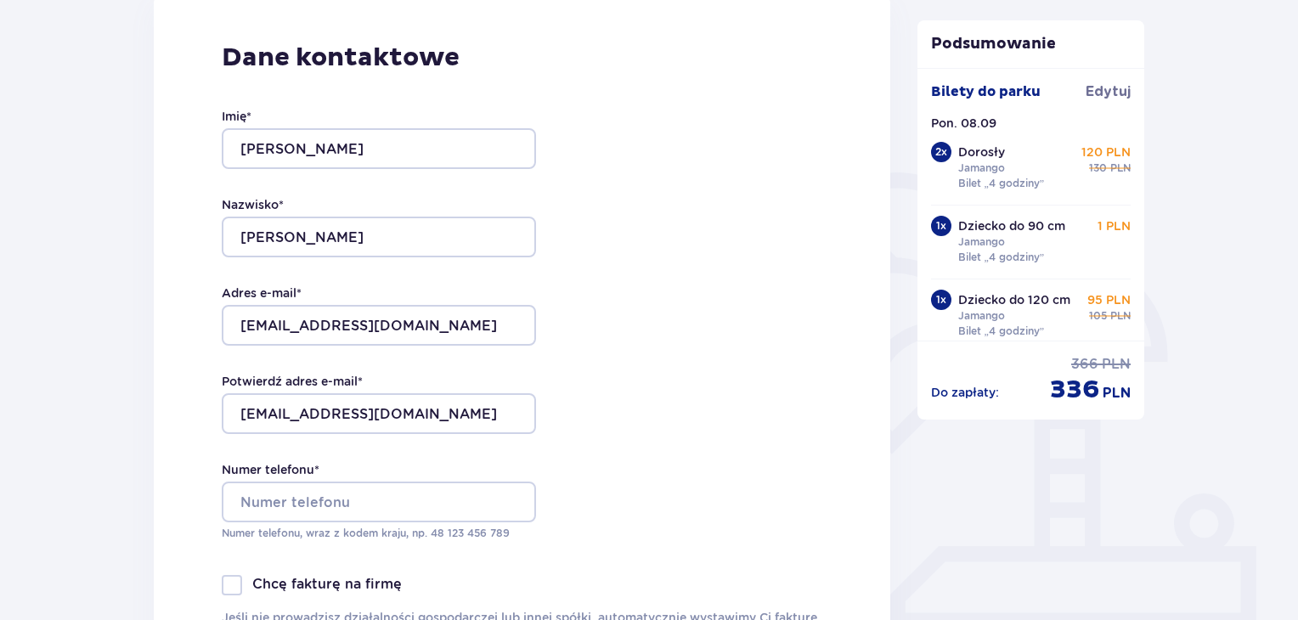
click at [545, 438] on div "Dane kontaktowe Imię * Anna Nazwisko * Niedziałek Adres e-mail * aniajestfajna@…" at bounding box center [522, 351] width 737 height 714
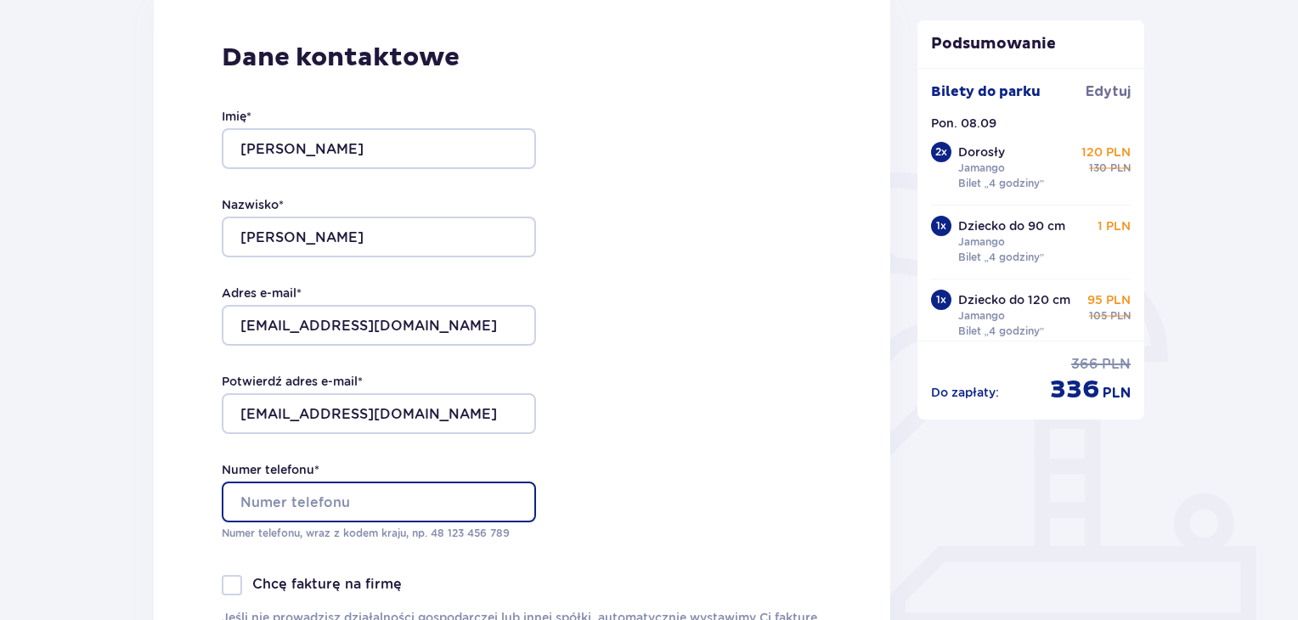
click at [389, 489] on input "Numer telefonu *" at bounding box center [379, 502] width 314 height 41
type input "504668740"
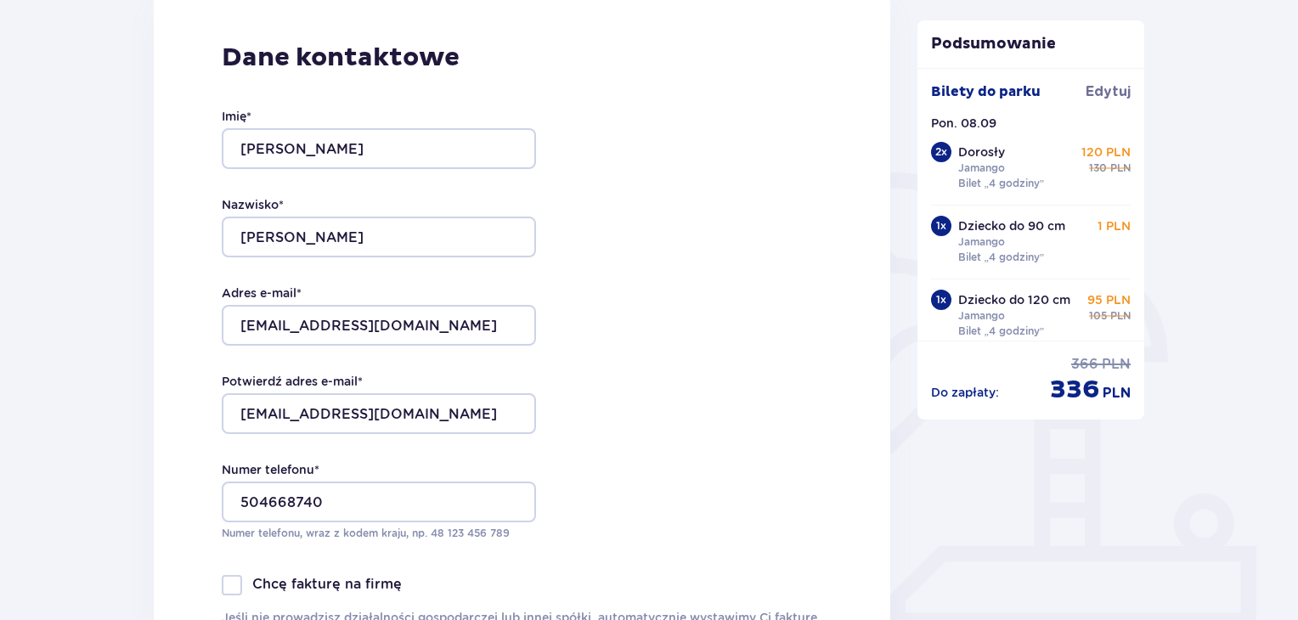
click at [722, 404] on div "Dane kontaktowe Imię * Anna Nazwisko * Niedziałek Adres e-mail * aniajestfajna@…" at bounding box center [522, 351] width 737 height 714
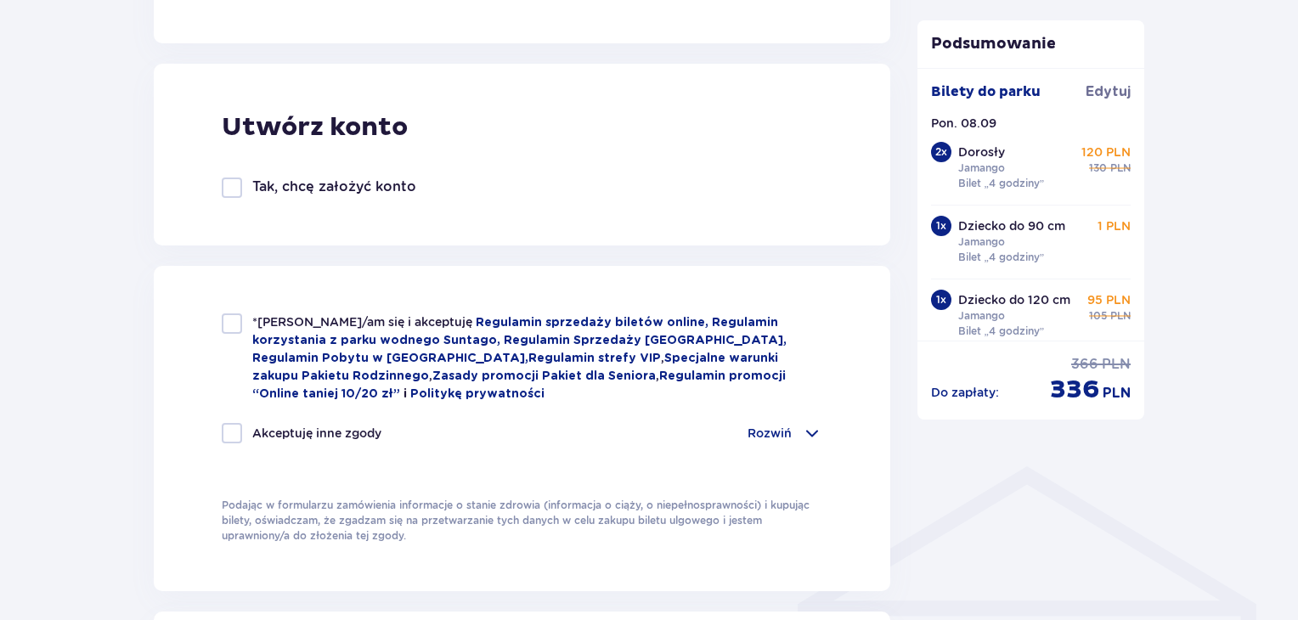
scroll to position [911, 0]
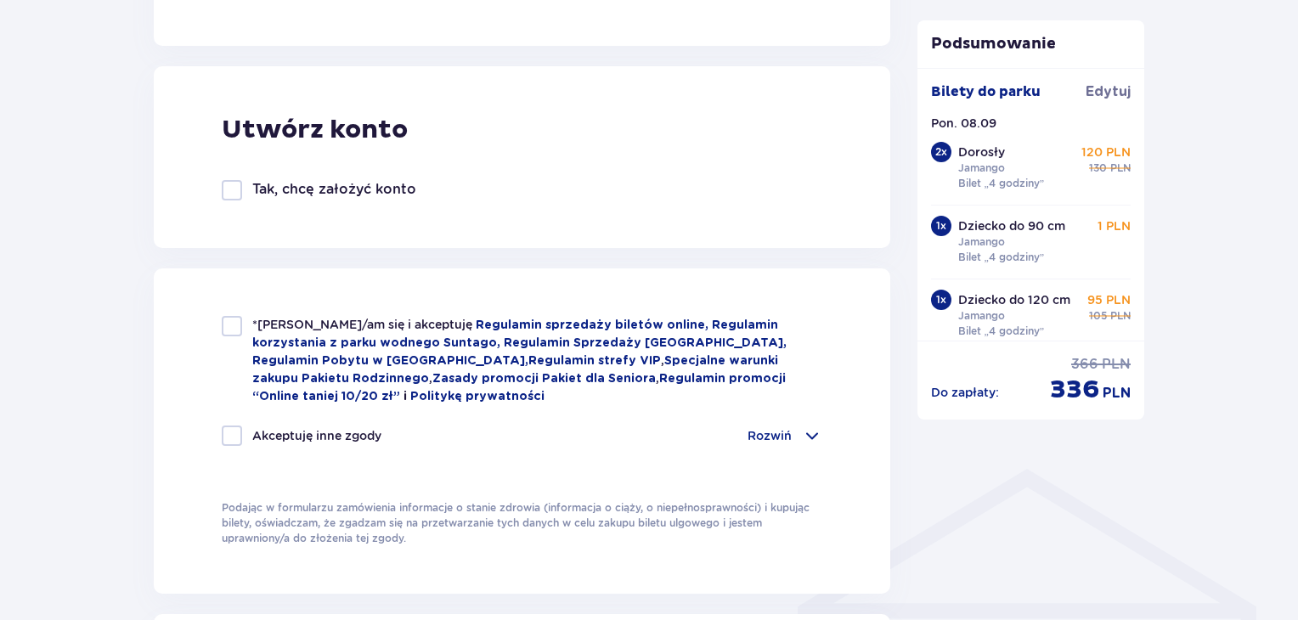
click at [231, 327] on div at bounding box center [232, 326] width 20 height 20
checkbox input "true"
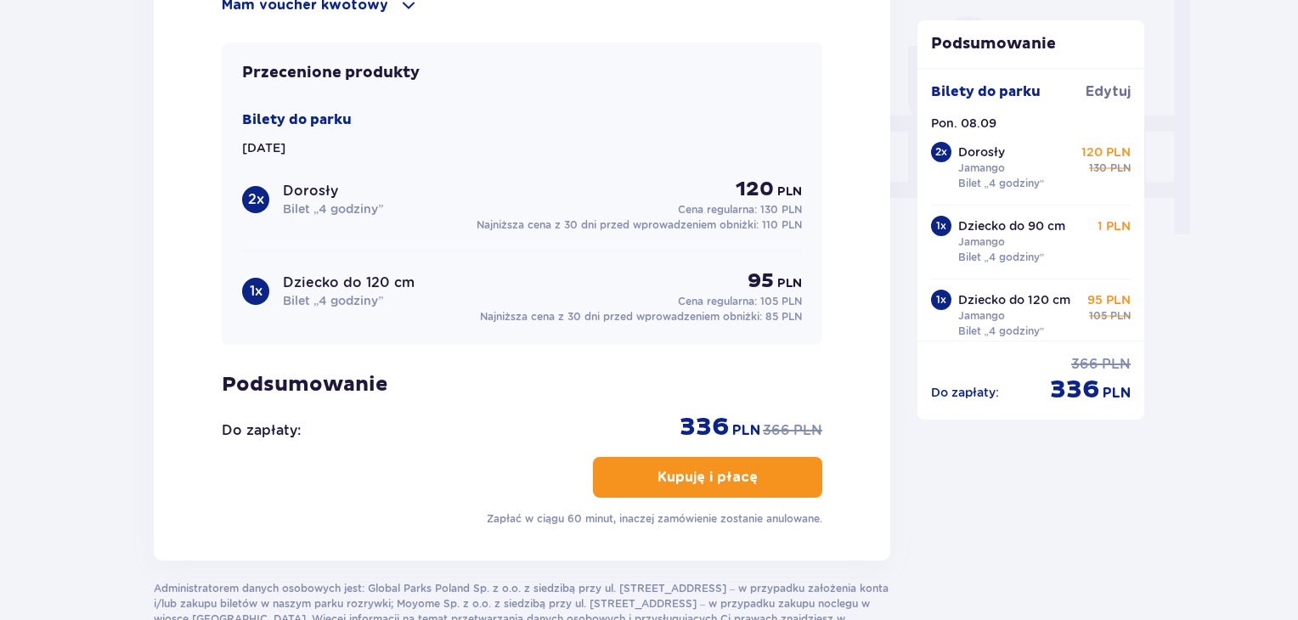
scroll to position [1721, 0]
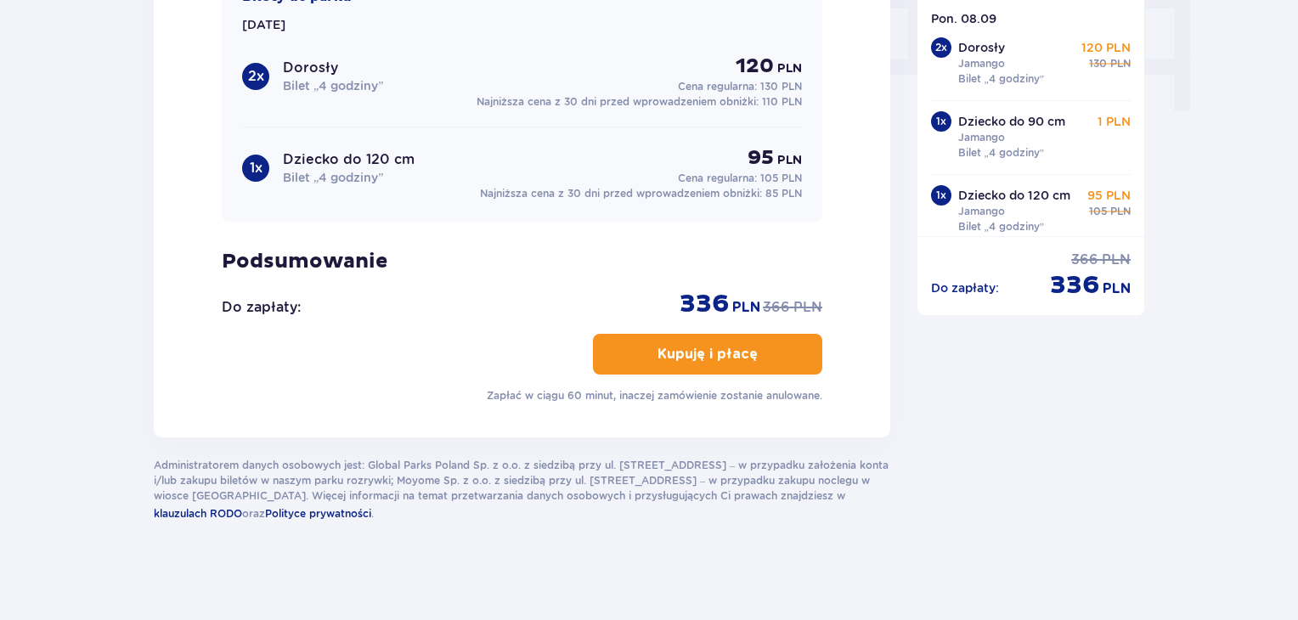
click at [736, 356] on p "Kupuję i płacę" at bounding box center [708, 354] width 100 height 19
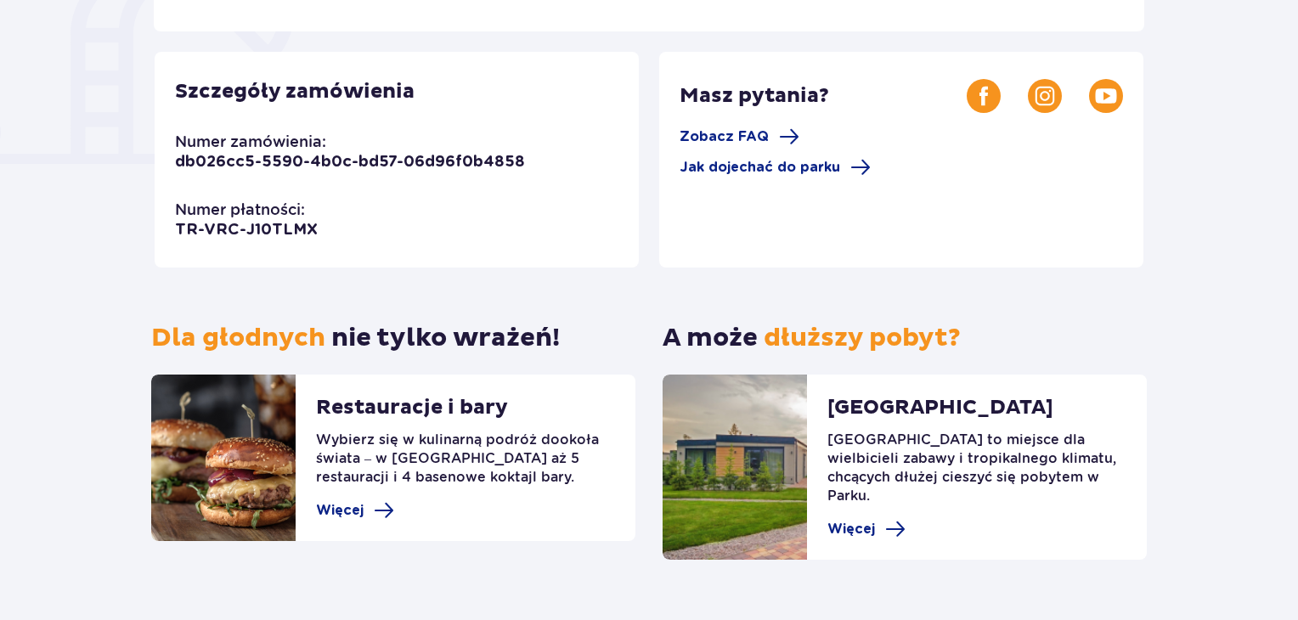
scroll to position [479, 0]
